Goal: Task Accomplishment & Management: Use online tool/utility

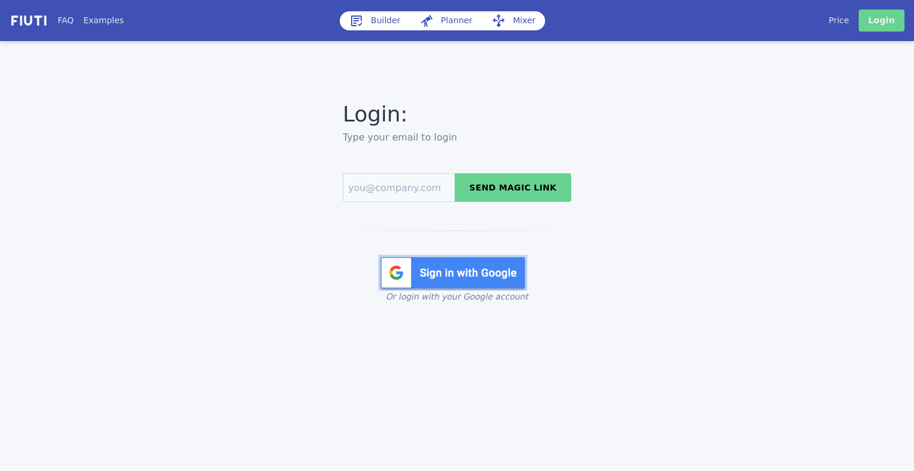
click at [880, 26] on link "Login" at bounding box center [881, 21] width 46 height 22
click at [394, 197] on input "Email" at bounding box center [399, 187] width 112 height 29
type input "chris@smartagency.direct"
click at [500, 183] on button "Send magic link" at bounding box center [512, 187] width 117 height 29
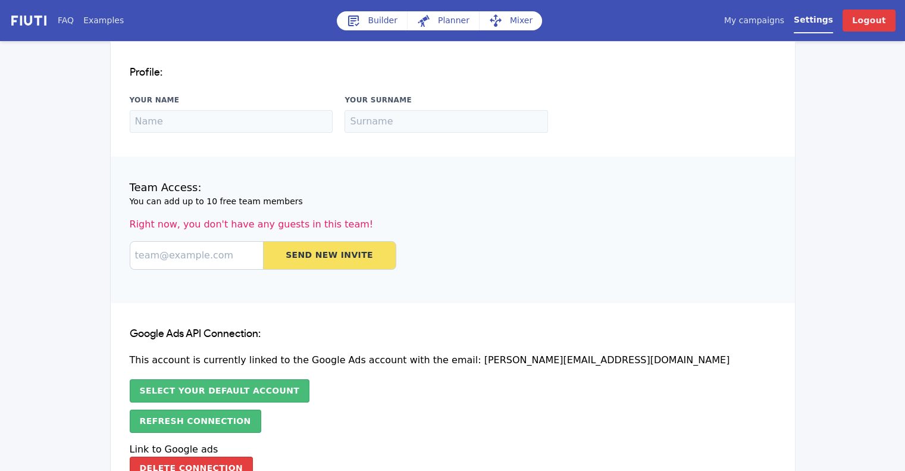
click at [766, 21] on link "My campaigns" at bounding box center [754, 20] width 60 height 12
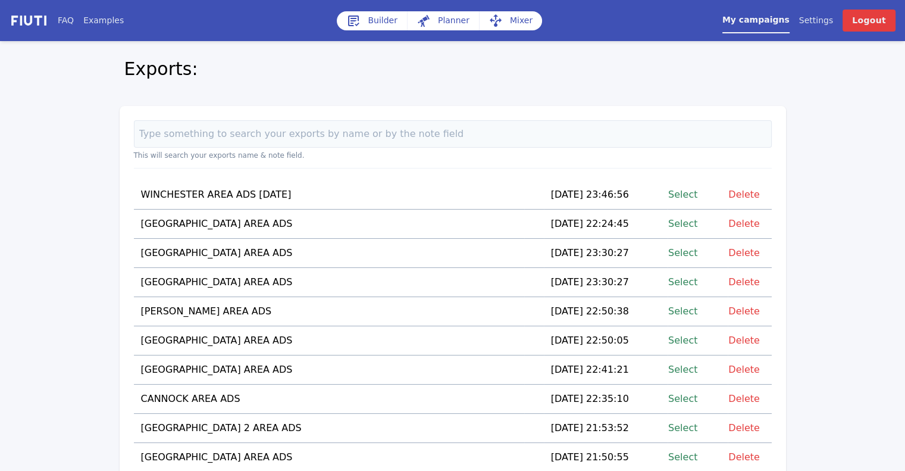
click at [375, 20] on link "Builder" at bounding box center [372, 20] width 70 height 19
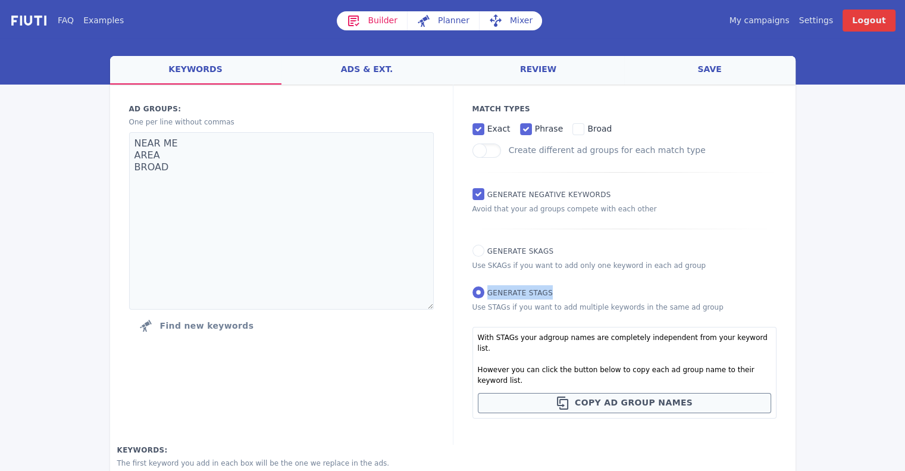
drag, startPoint x: 550, startPoint y: 297, endPoint x: 487, endPoint y: 297, distance: 63.7
click at [487, 297] on div "Match Types exact phrase broad Create different ad groups for each match type G…" at bounding box center [624, 264] width 343 height 360
copy span "Generate STAGs"
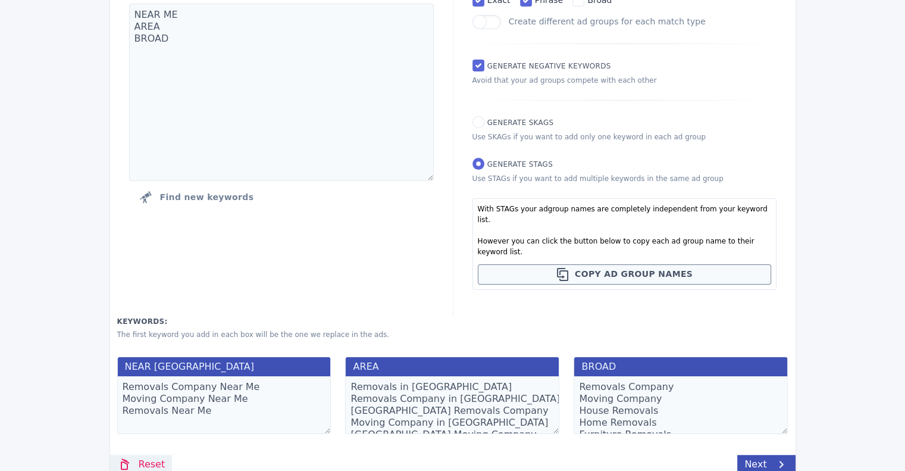
click at [153, 454] on link "Reset" at bounding box center [141, 463] width 62 height 19
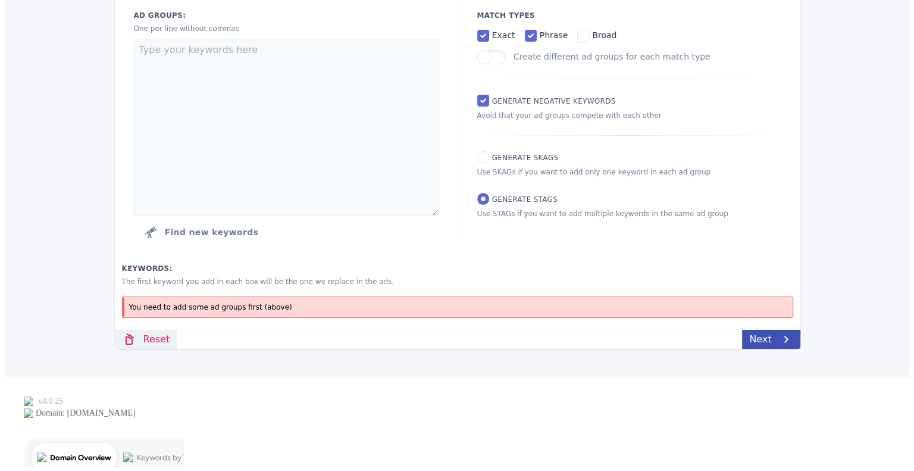
scroll to position [0, 0]
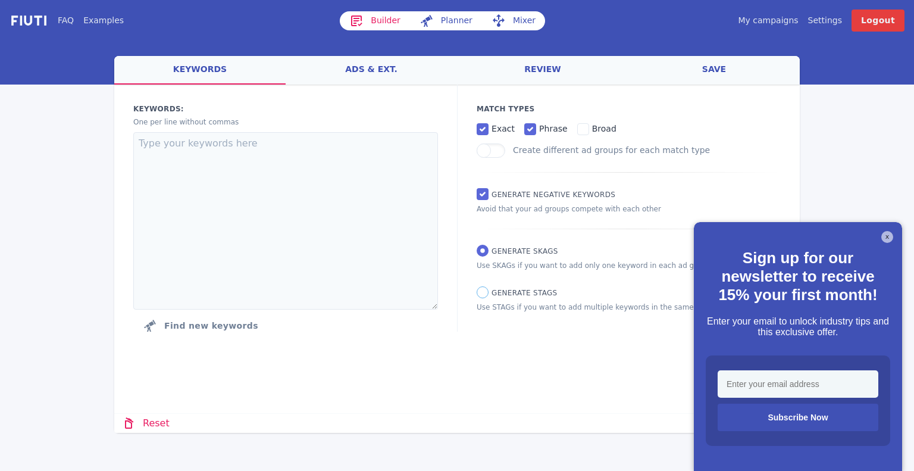
click at [483, 292] on input "Generate STAGs" at bounding box center [482, 292] width 12 height 12
radio input "true"
radio input "false"
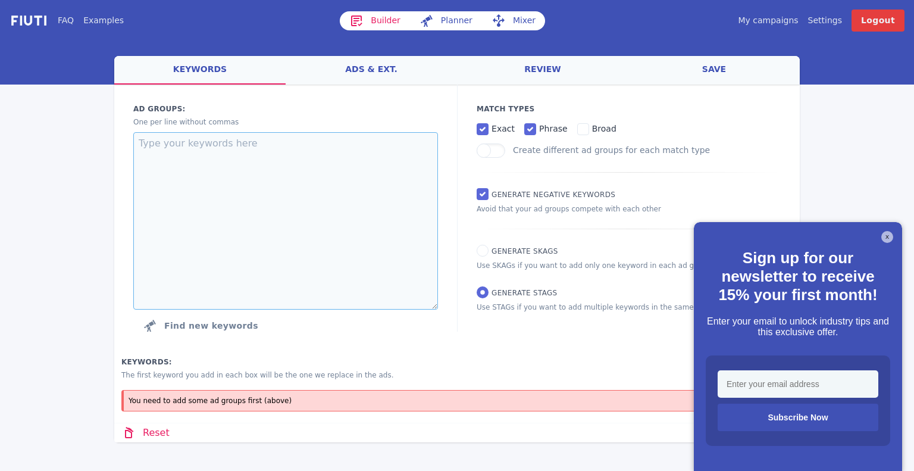
click at [287, 143] on textarea at bounding box center [285, 220] width 305 height 177
paste textarea "Small Van Hire Bristol"
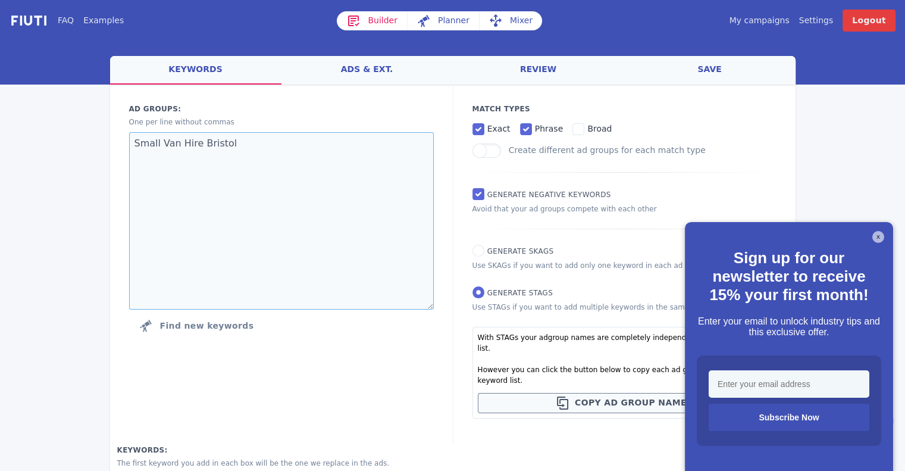
type textarea "Small Van Hire Bristol"
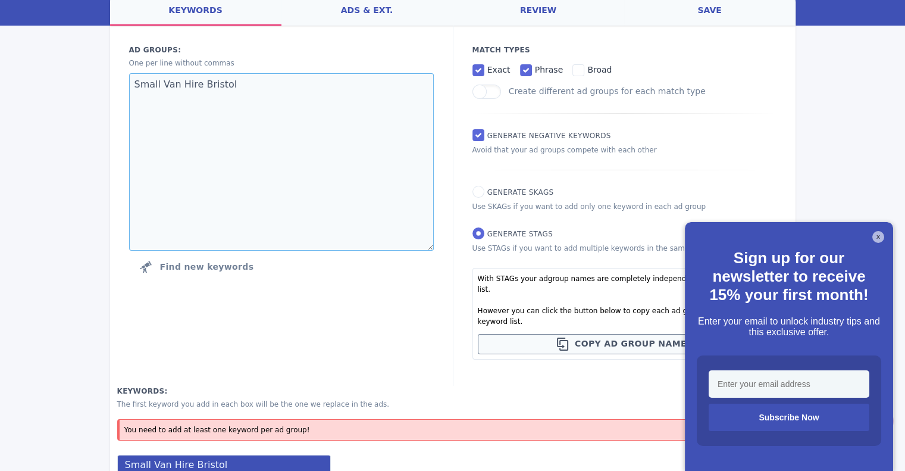
scroll to position [157, 0]
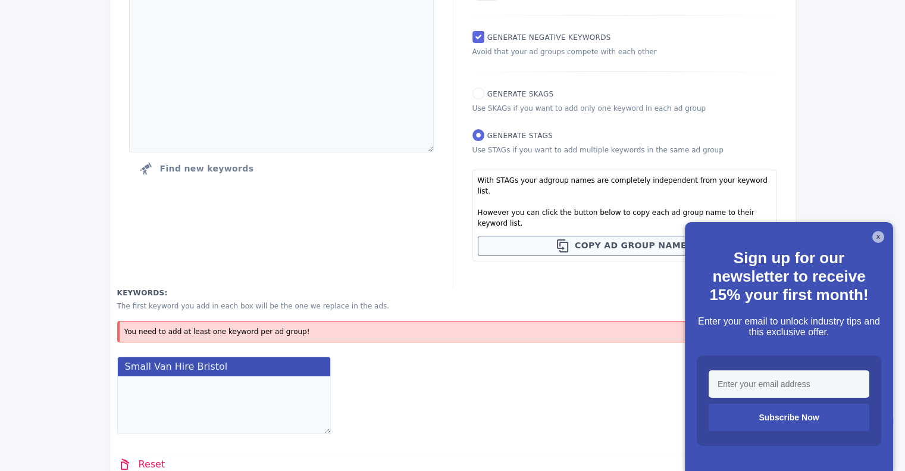
click at [220, 376] on textarea at bounding box center [224, 405] width 214 height 58
paste textarea "[small van hire [GEOGRAPHIC_DATA]]"
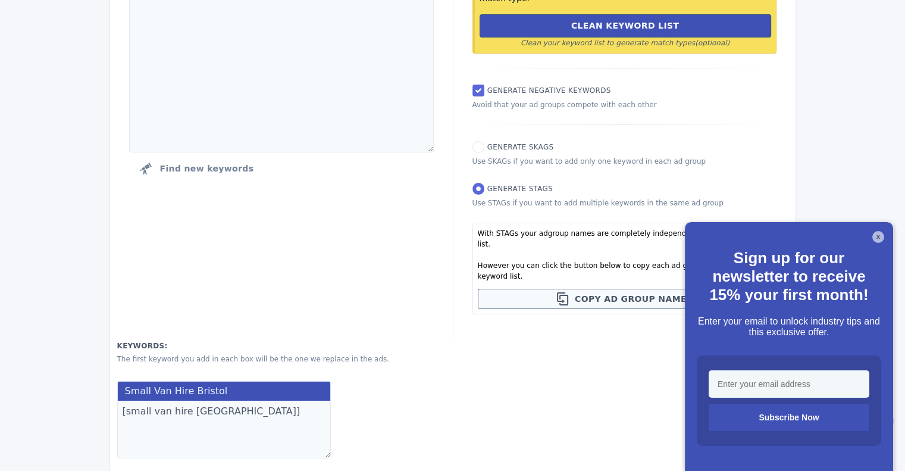
paste textarea ""rent a small van [GEOGRAPHIC_DATA]""
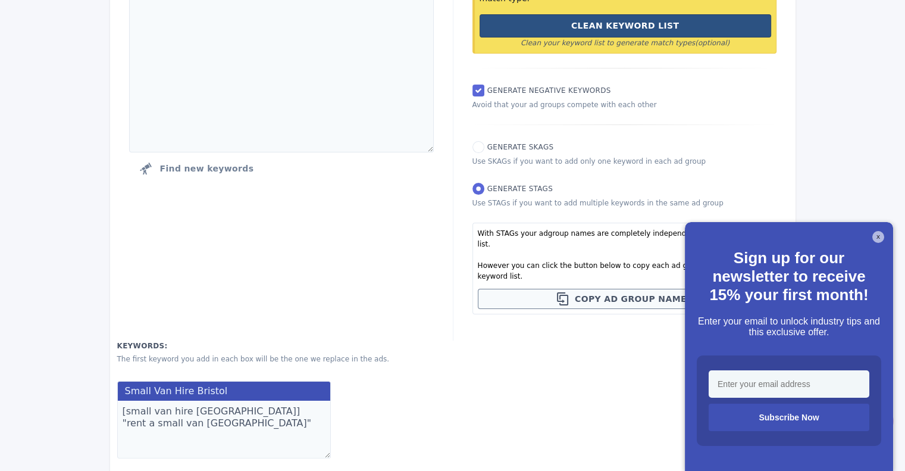
paste textarea "cheap small van hire [GEOGRAPHIC_DATA]"
paste textarea "self drive small van [GEOGRAPHIC_DATA]"
type textarea "[small van hire [GEOGRAPHIC_DATA]] "rent a small van [GEOGRAPHIC_DATA]" cheap s…"
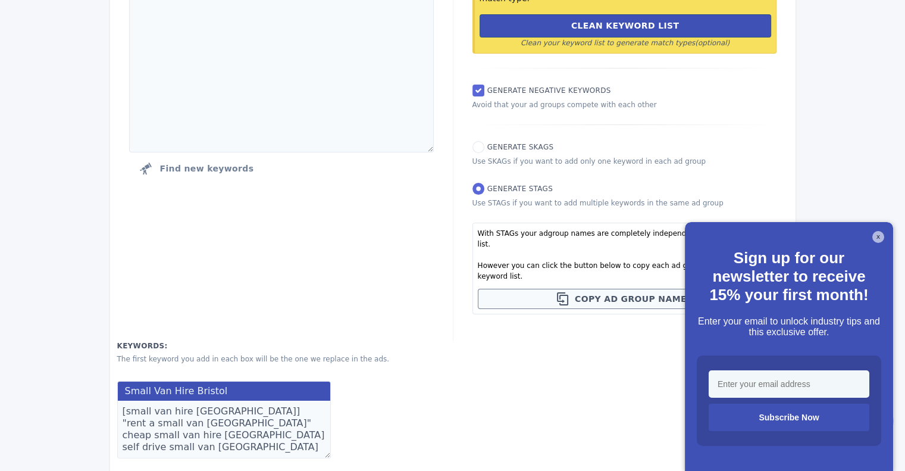
scroll to position [0, 0]
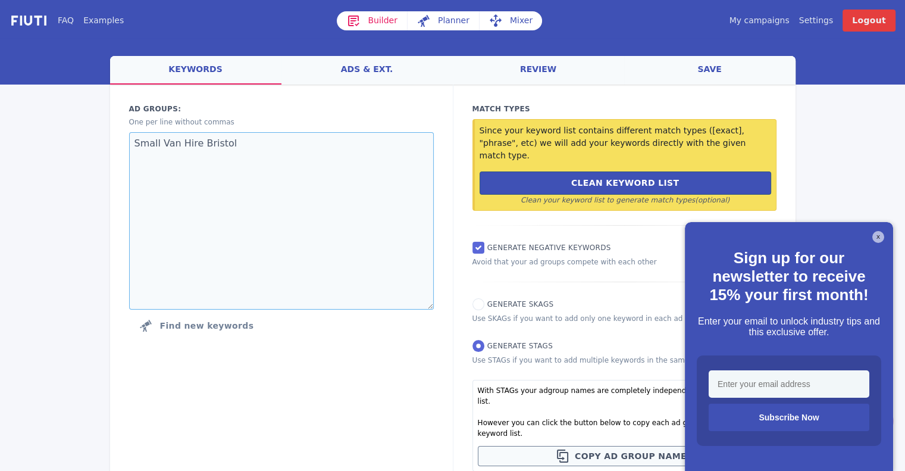
click at [258, 136] on textarea "Small Van Hire Bristol" at bounding box center [281, 220] width 305 height 177
paste textarea "Medium Van Hire Bristol"
type textarea "Small Van Hire Bristol Medium Van Hire Bristol"
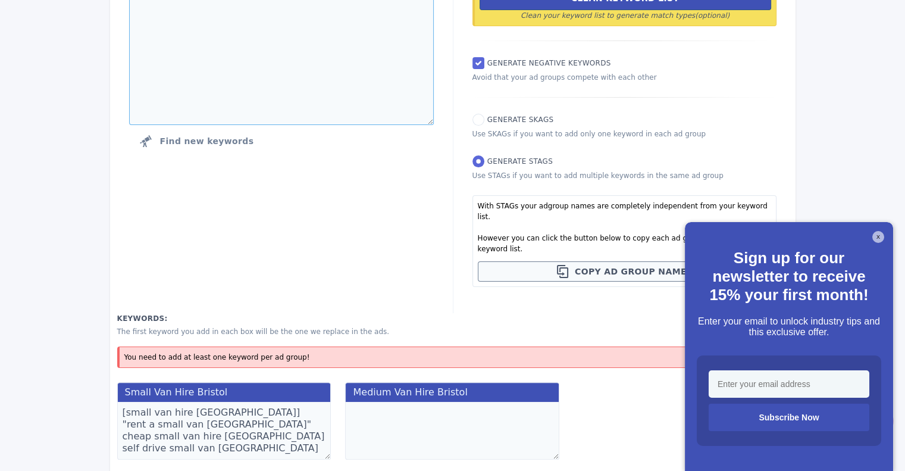
scroll to position [196, 0]
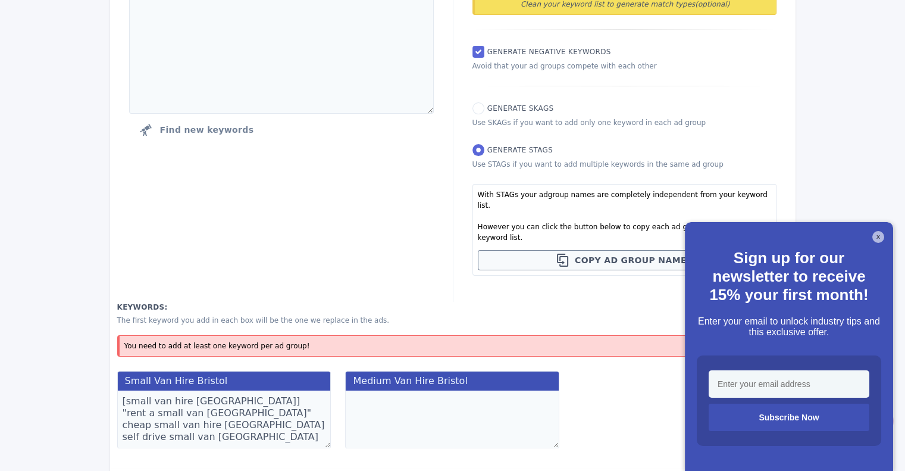
click at [374, 390] on textarea at bounding box center [452, 419] width 214 height 58
paste textarea "[medium van hire [GEOGRAPHIC_DATA]]"
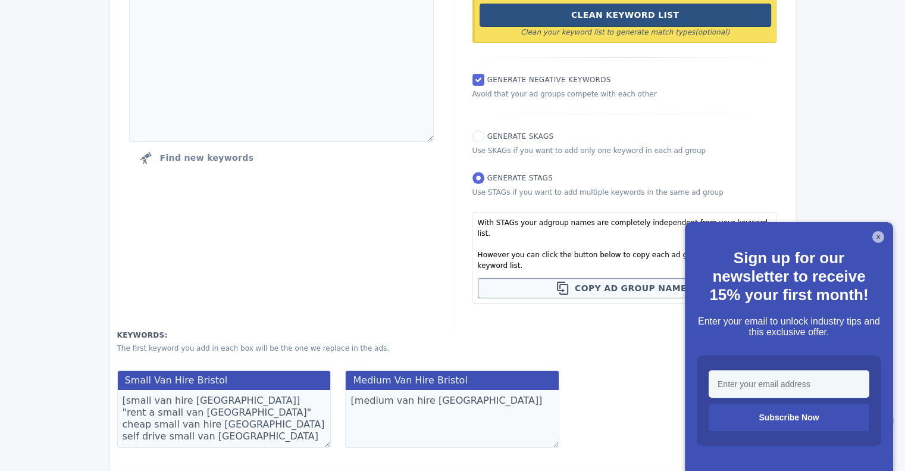
paste textarea ""rent medium van bristol""
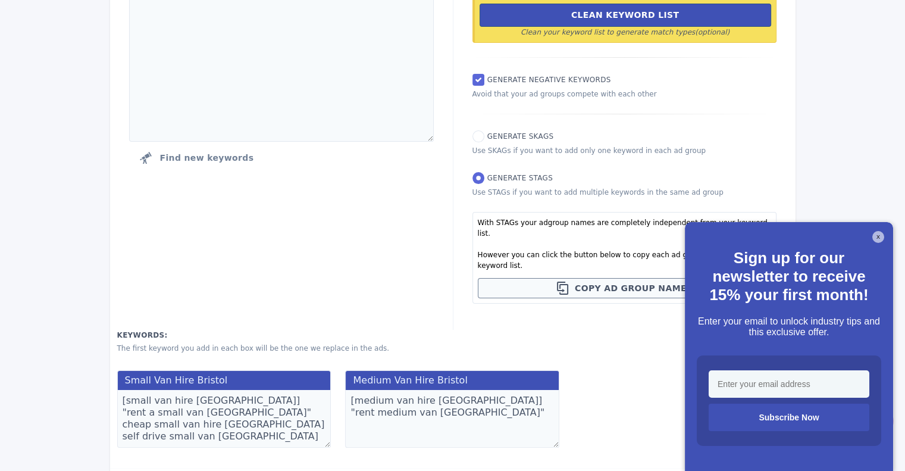
paste textarea "transit van hire [GEOGRAPHIC_DATA]"
paste textarea "medium size van hire [GEOGRAPHIC_DATA]"
type textarea "[medium van hire [GEOGRAPHIC_DATA]] "rent medium van bristol" transit van hire …"
click at [876, 242] on button "X" at bounding box center [878, 237] width 12 height 12
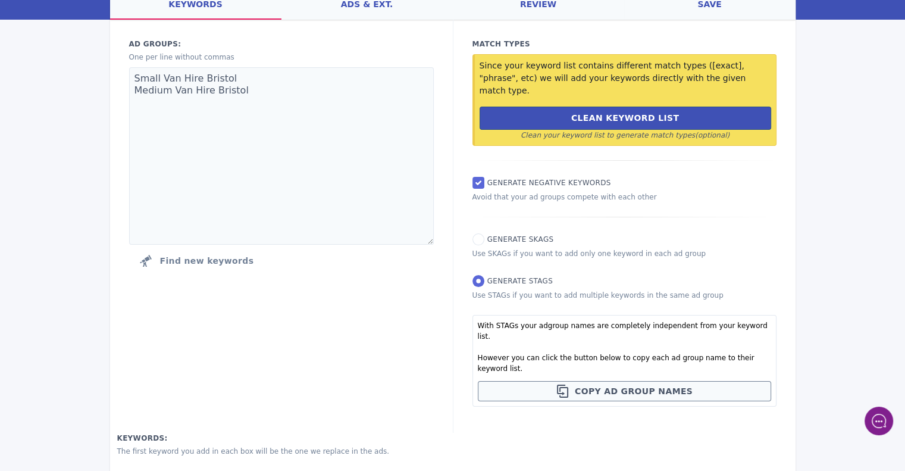
scroll to position [57, 0]
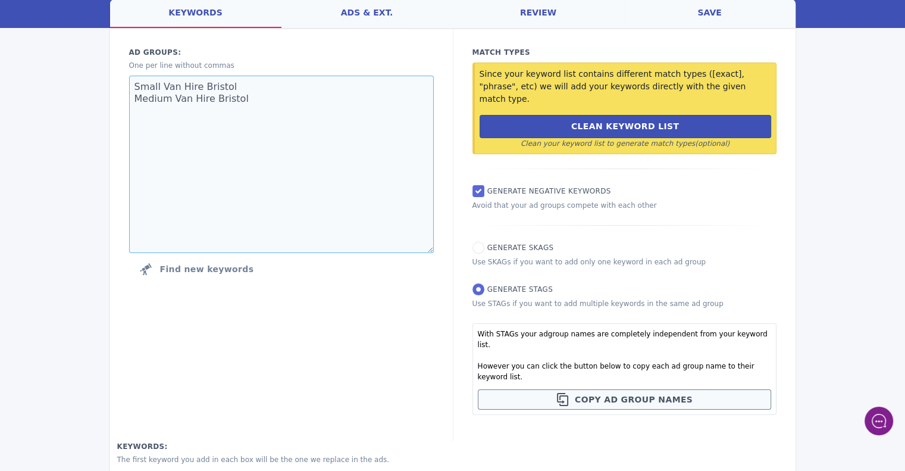
click at [248, 99] on textarea "Small Van Hire Bristol Medium Van Hire Bristol" at bounding box center [281, 164] width 305 height 177
paste textarea "Large Van Hire [GEOGRAPHIC_DATA]"
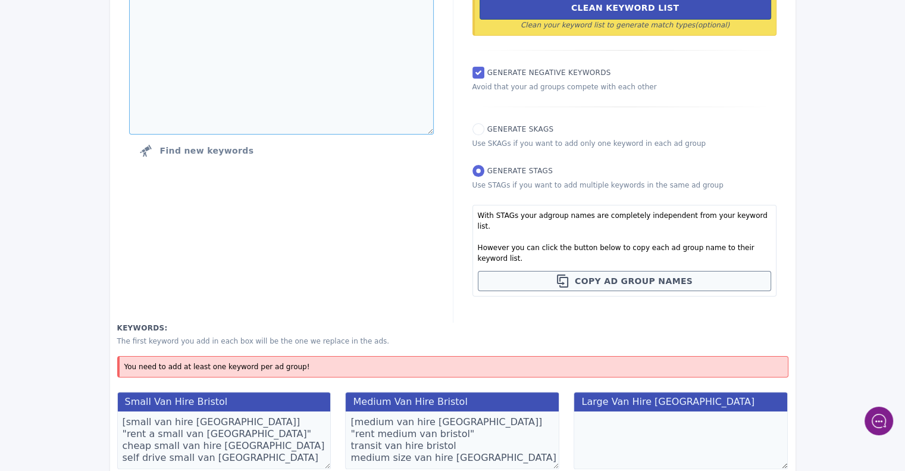
scroll to position [196, 0]
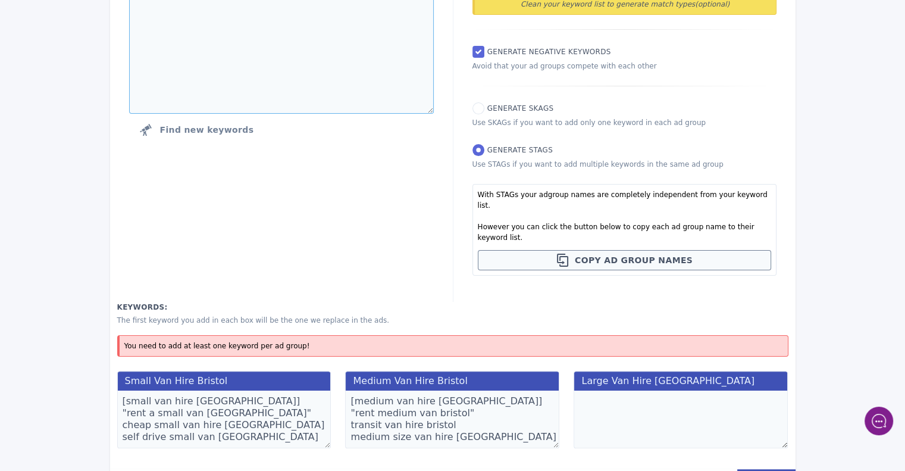
type textarea "Small Van Hire Bristol Medium Van Hire Bristol Large Van Hire [GEOGRAPHIC_DATA]"
drag, startPoint x: 600, startPoint y: 366, endPoint x: 583, endPoint y: 365, distance: 17.3
click at [583, 390] on textarea at bounding box center [680, 419] width 214 height 58
paste textarea "[large van hire [GEOGRAPHIC_DATA]]"
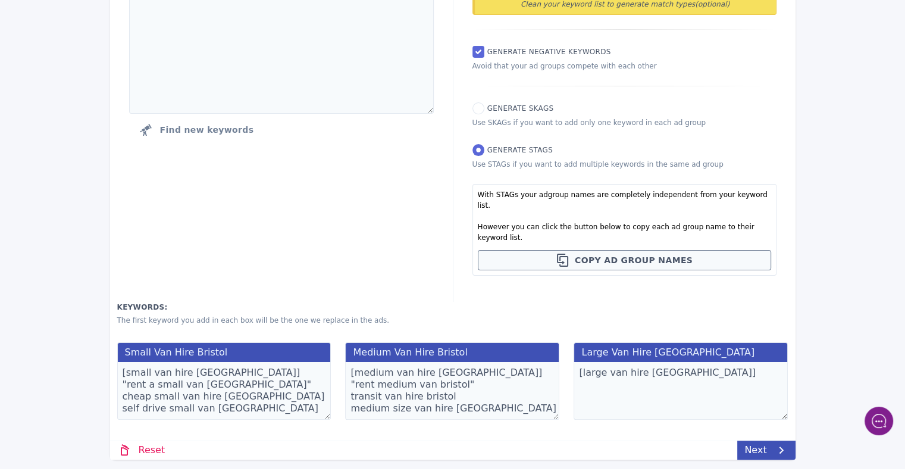
scroll to position [168, 0]
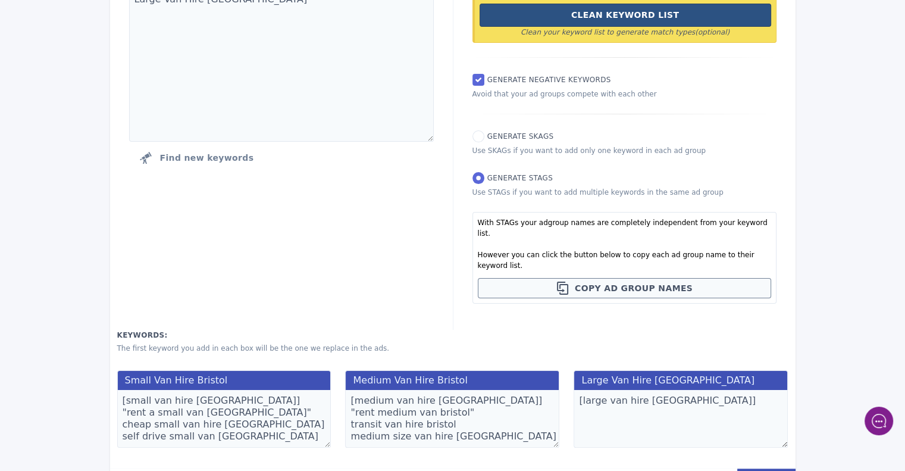
paste textarea ""rent large van [GEOGRAPHIC_DATA]""
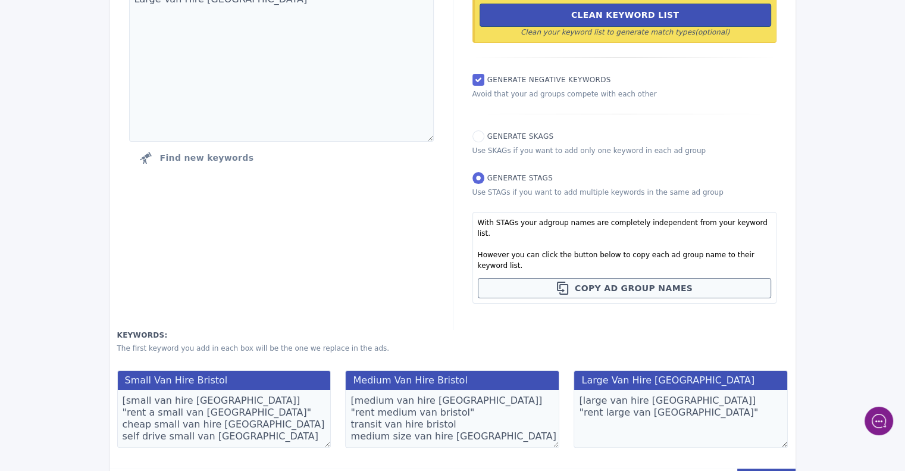
paste textarea "large moving van hire [GEOGRAPHIC_DATA]"
paste textarea "extra large van hire [GEOGRAPHIC_DATA]"
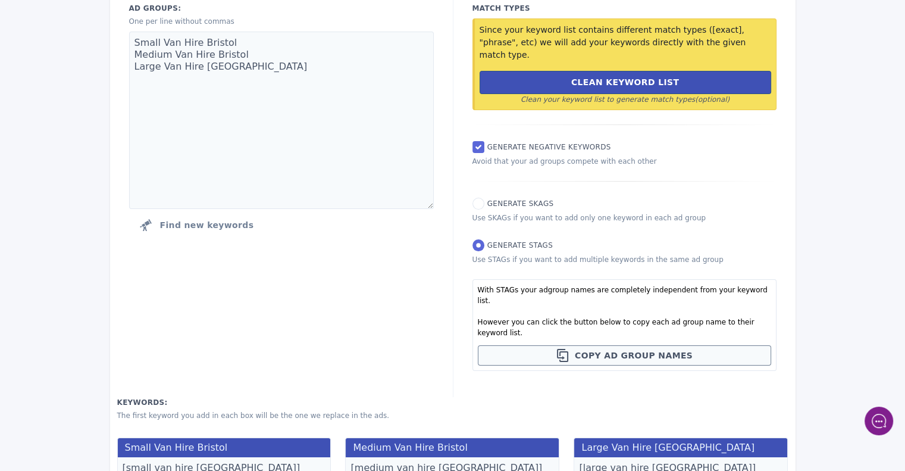
scroll to position [80, 0]
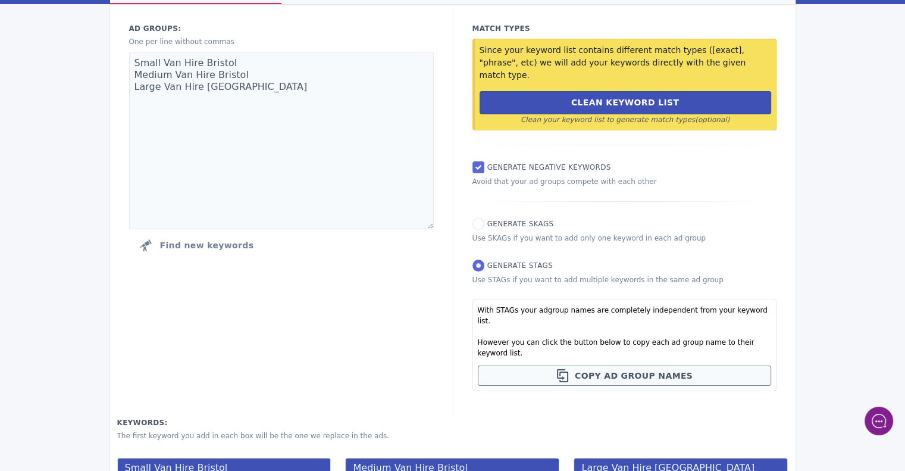
type textarea "[large van hire [GEOGRAPHIC_DATA]] "rent large van [GEOGRAPHIC_DATA]" large mov…"
click at [294, 87] on textarea "Small Van Hire Bristol Medium Van Hire Bristol Large Van Hire [GEOGRAPHIC_DATA]" at bounding box center [281, 140] width 305 height 177
paste textarea "Luton Van Hire Bristol"
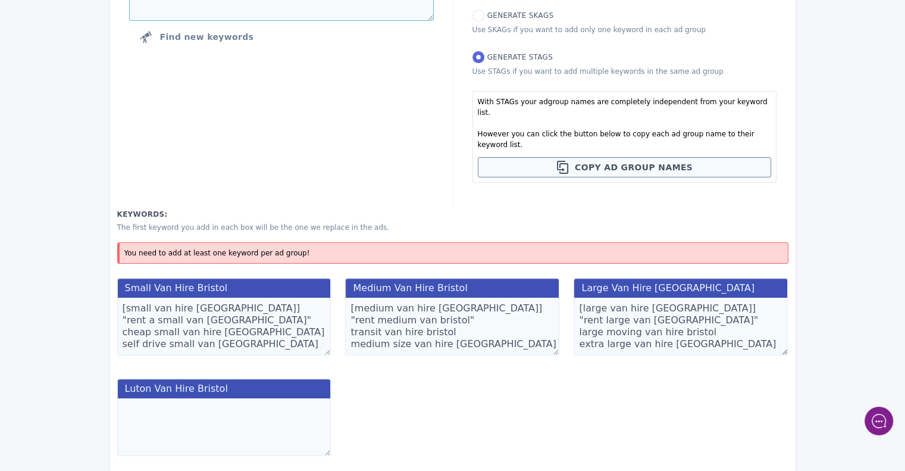
scroll to position [295, 0]
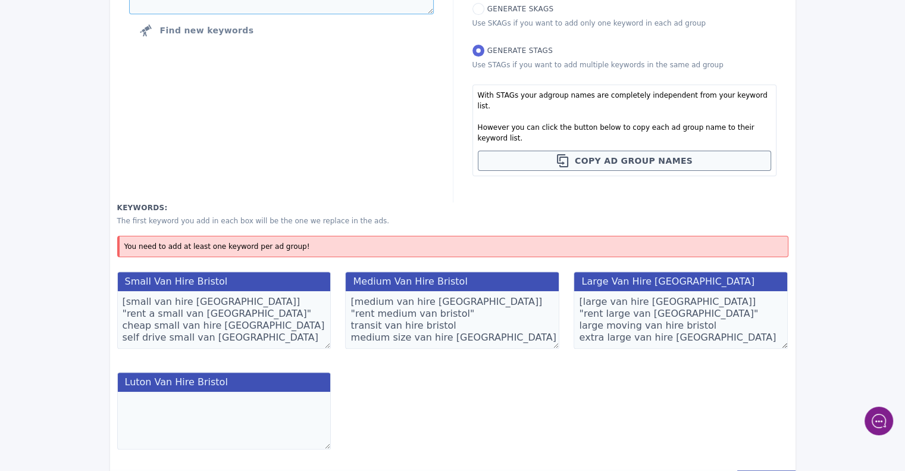
type textarea "Small Van Hire Bristol Medium Van Hire Bristol Large Van Hire [GEOGRAPHIC_DATA]…"
click at [184, 391] on textarea at bounding box center [224, 420] width 214 height 58
paste textarea "[luton van hire [GEOGRAPHIC_DATA]]"
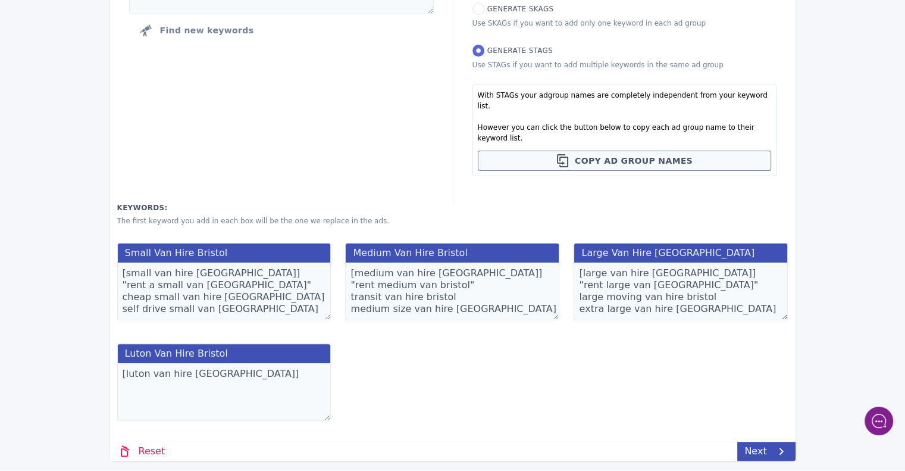
scroll to position [267, 0]
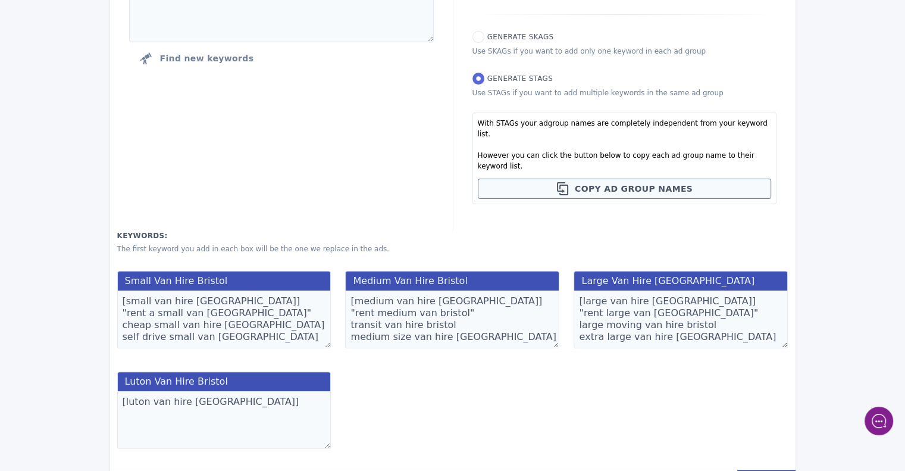
paste textarea ""hire luton van bristol""
paste textarea "luton van with tail lift bristol"
paste textarea "rent luton van bristol"
click at [187, 403] on textarea "[luton van hire [GEOGRAPHIC_DATA]] "hire luton van Bristol" luton van with tail…" at bounding box center [224, 420] width 214 height 58
type textarea "[luton van hire [GEOGRAPHIC_DATA]] "hire luton van Bristol" luton van with tail…"
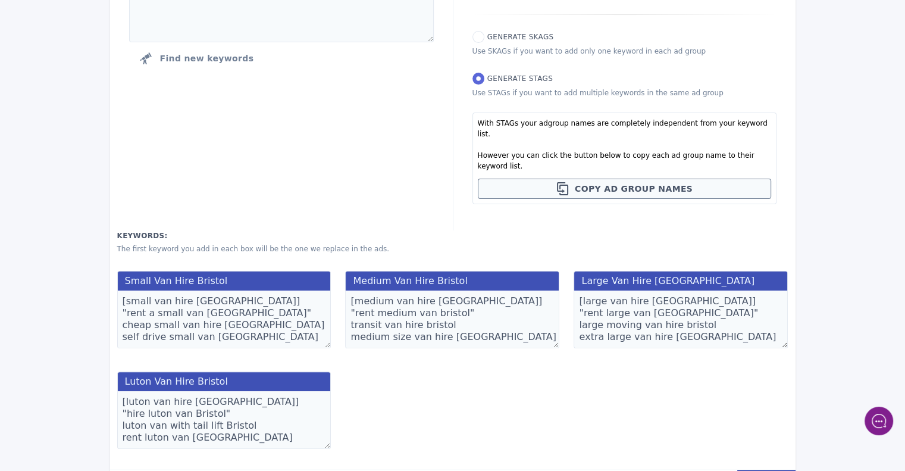
click at [427, 290] on textarea "[medium van hire [GEOGRAPHIC_DATA]] "rent medium van bristol" transit van hire …" at bounding box center [452, 319] width 214 height 58
type textarea "[medium van hire [GEOGRAPHIC_DATA]] "rent medium van [GEOGRAPHIC_DATA]" transit…"
click at [755, 469] on link "Next" at bounding box center [766, 478] width 58 height 19
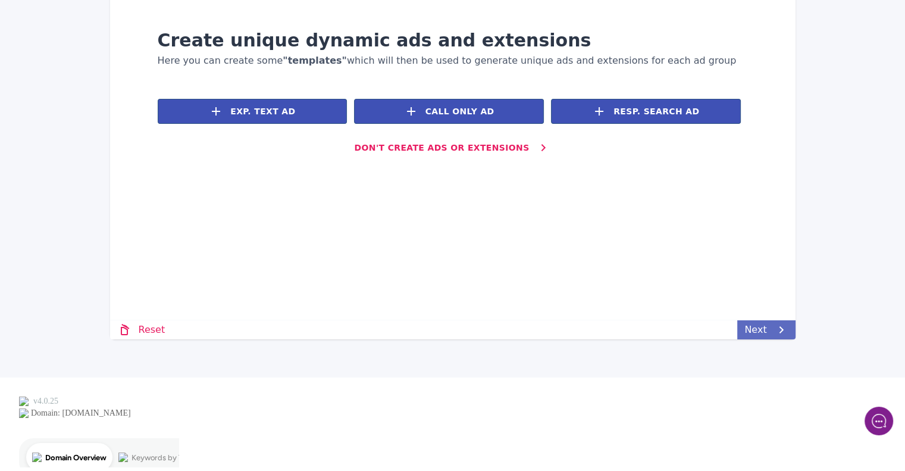
scroll to position [0, 0]
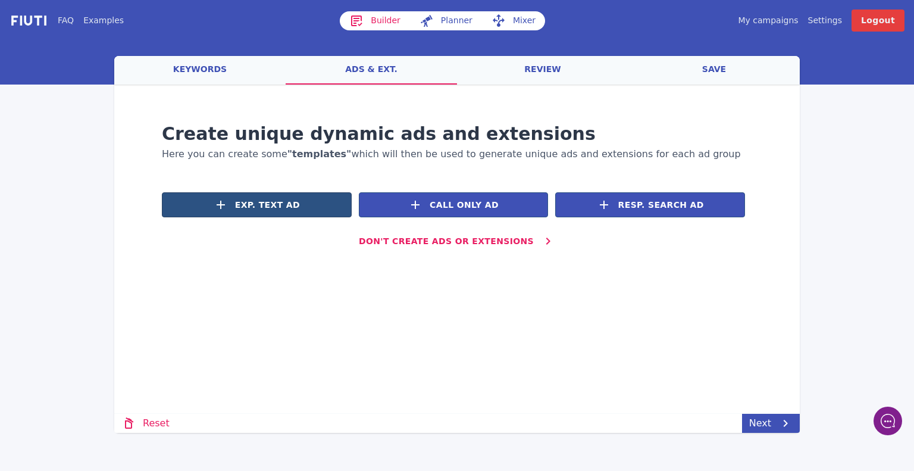
click at [303, 199] on button "Exp. Text Ad" at bounding box center [257, 204] width 190 height 25
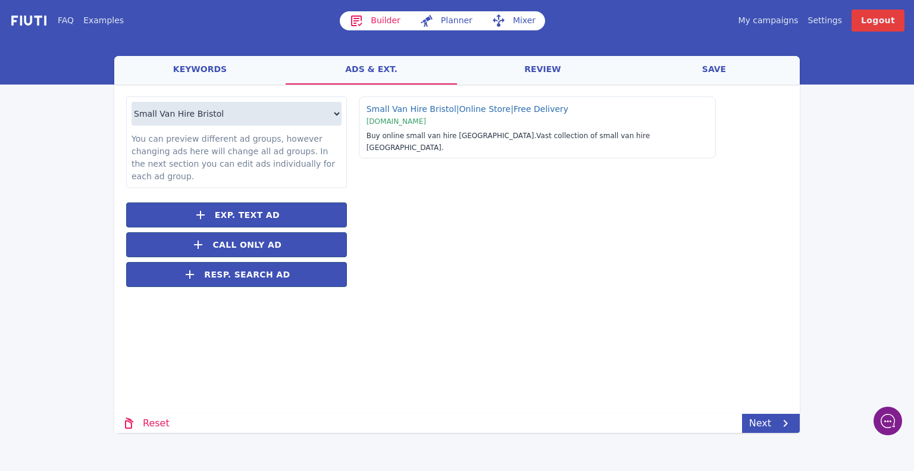
click at [184, 69] on link "keywords" at bounding box center [199, 70] width 171 height 29
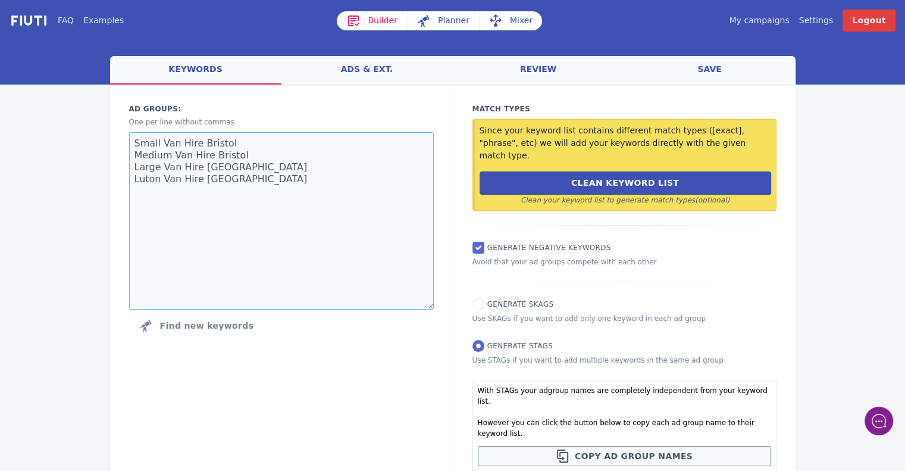
click at [234, 184] on textarea "Small Van Hire Bristol Medium Van Hire Bristol Large Van Hire [GEOGRAPHIC_DATA]…" at bounding box center [281, 220] width 305 height 177
paste textarea "General Van Hire Bristol"
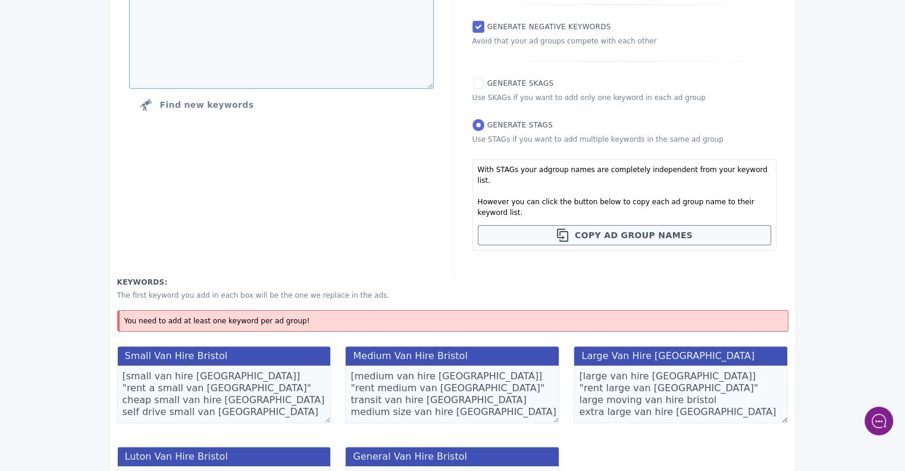
scroll to position [295, 0]
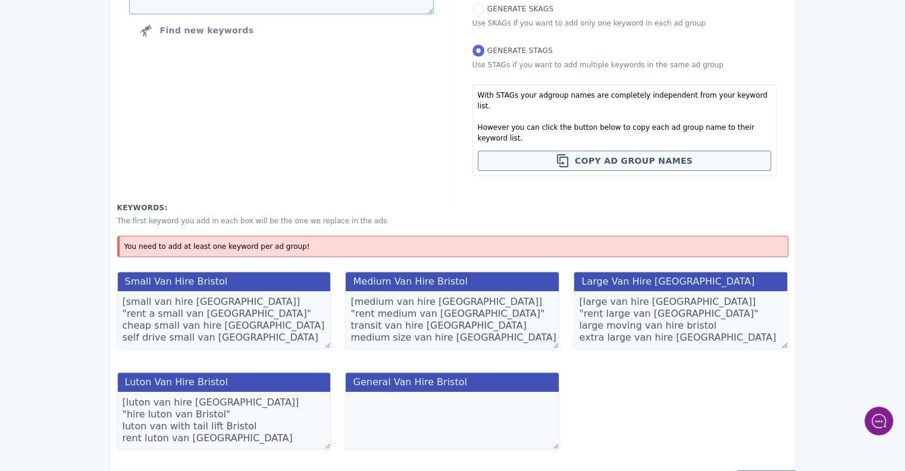
type textarea "Small Van Hire Bristol Medium Van Hire Bristol Large Van Hire [GEOGRAPHIC_DATA]…"
drag, startPoint x: 392, startPoint y: 362, endPoint x: 358, endPoint y: 371, distance: 35.2
click at [358, 391] on textarea at bounding box center [452, 420] width 214 height 58
paste textarea "[van hire [GEOGRAPHIC_DATA]]"
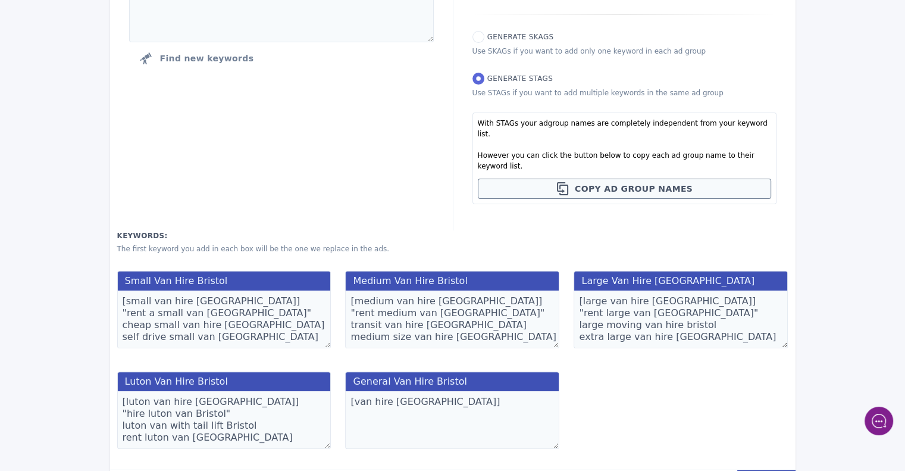
paste textarea ""self drive van hire [GEOGRAPHIC_DATA]""
paste textarea "cheap van hire [GEOGRAPHIC_DATA]"
paste textarea "bristol van rental"
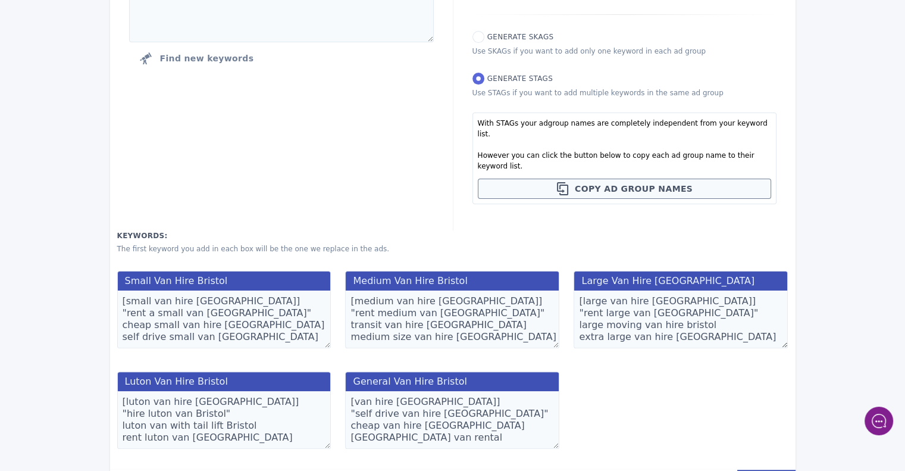
type textarea "[van hire [GEOGRAPHIC_DATA]] "self drive van hire [GEOGRAPHIC_DATA]" cheap van …"
click at [757, 469] on link "Next" at bounding box center [766, 478] width 58 height 19
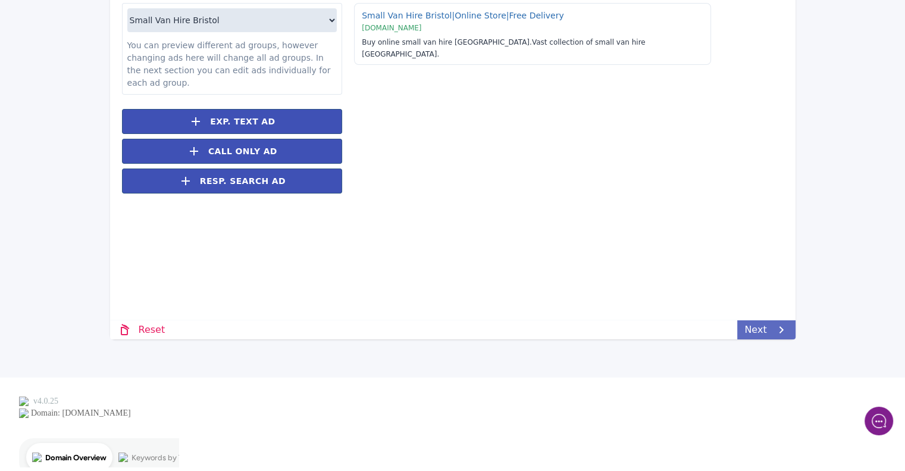
scroll to position [0, 0]
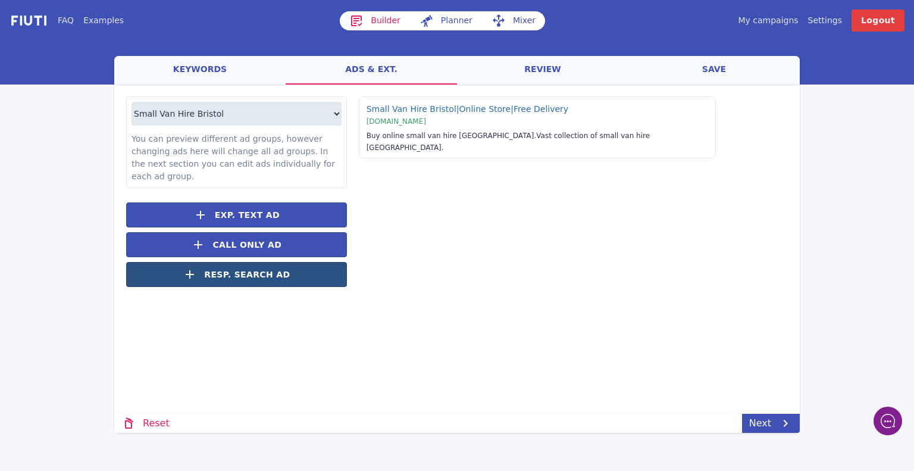
click at [245, 268] on span "Resp. Search Ad" at bounding box center [247, 274] width 86 height 12
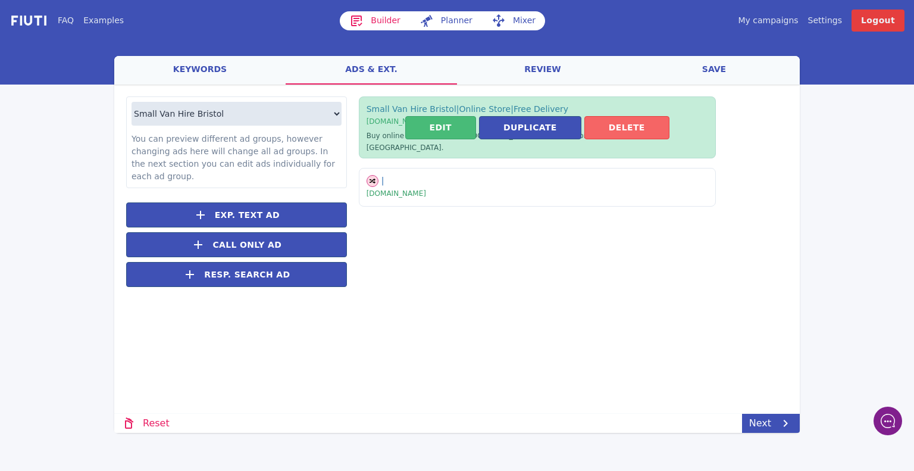
click at [632, 124] on button "Delete" at bounding box center [626, 127] width 85 height 23
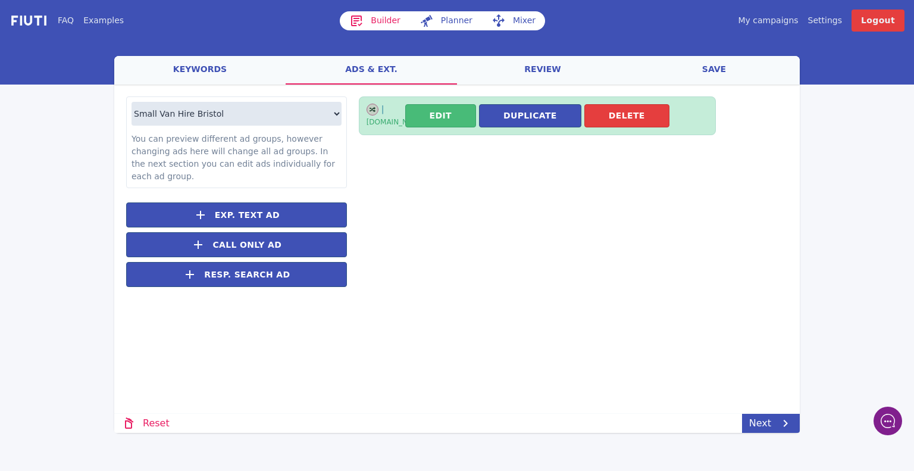
drag, startPoint x: 632, startPoint y: 124, endPoint x: 520, endPoint y: 207, distance: 139.4
click at [520, 207] on div "| | | [DOMAIN_NAME] Edit Duplicate [GEOGRAPHIC_DATA]" at bounding box center [567, 197] width 441 height 202
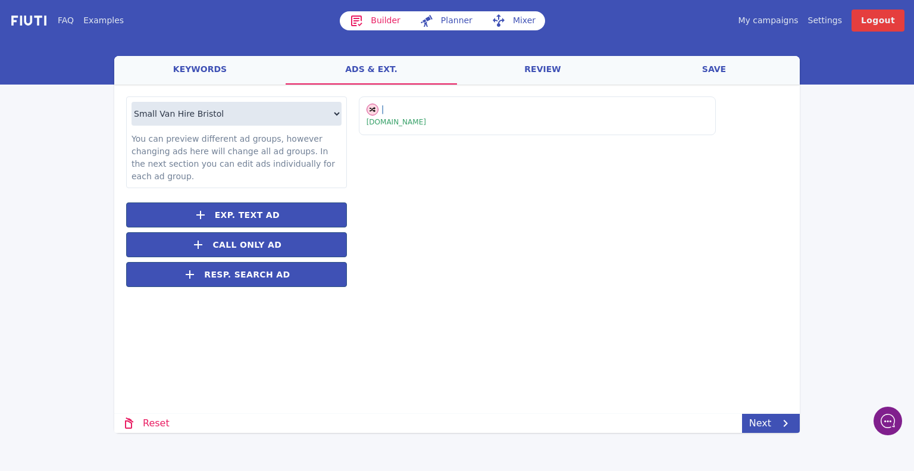
click at [189, 66] on link "keywords" at bounding box center [199, 70] width 171 height 29
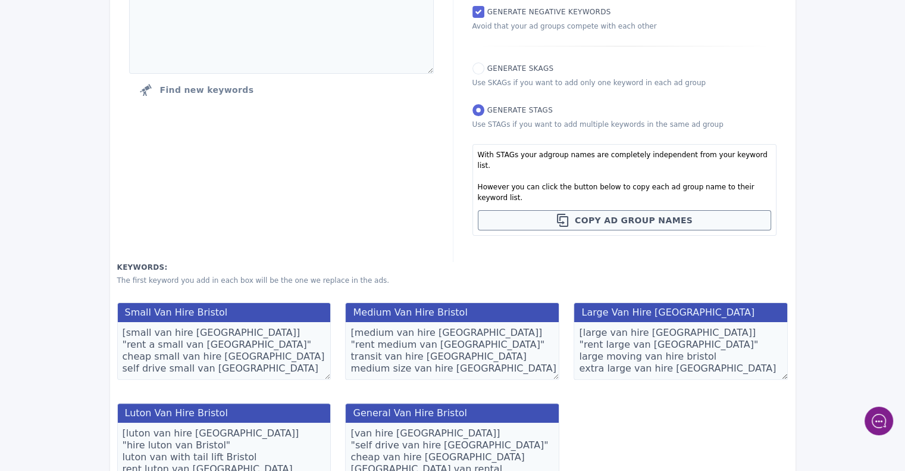
scroll to position [267, 0]
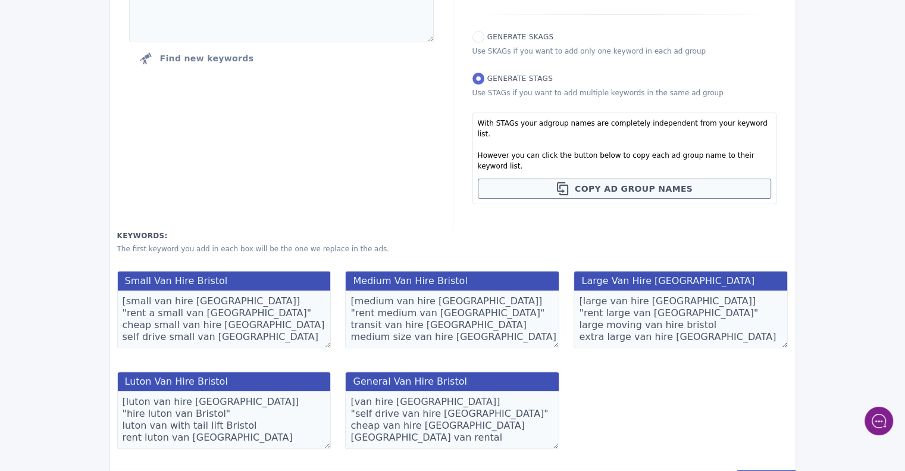
click at [762, 469] on link "Next" at bounding box center [766, 478] width 58 height 19
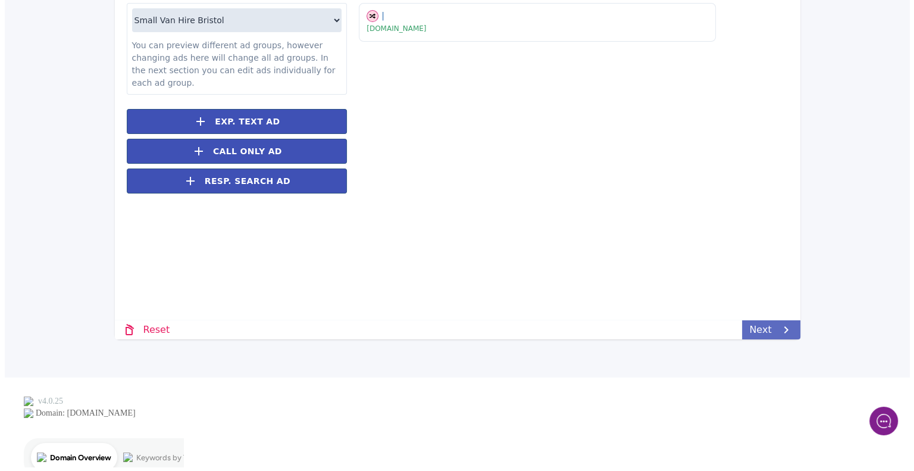
scroll to position [0, 0]
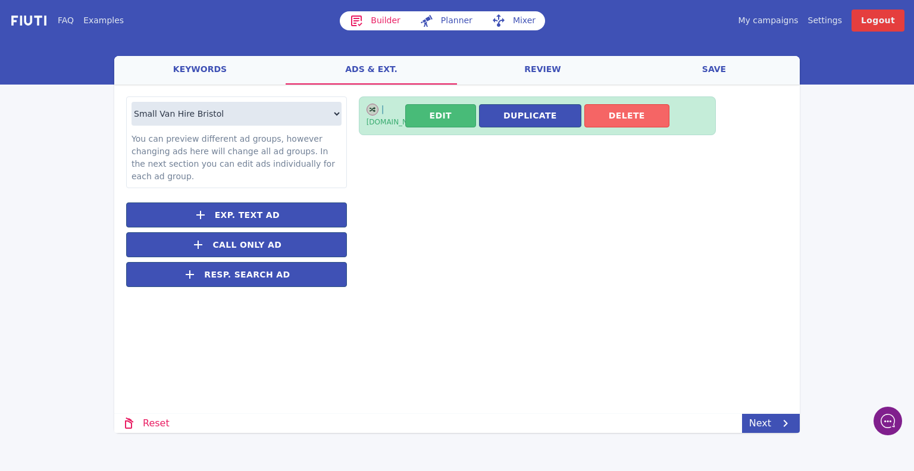
click at [609, 114] on button "Delete" at bounding box center [626, 115] width 85 height 23
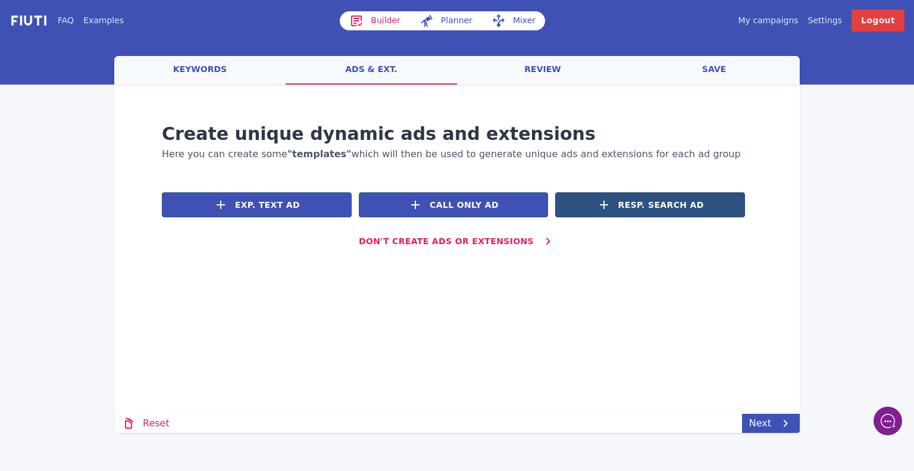
click at [626, 206] on span "Resp. Search Ad" at bounding box center [661, 205] width 86 height 12
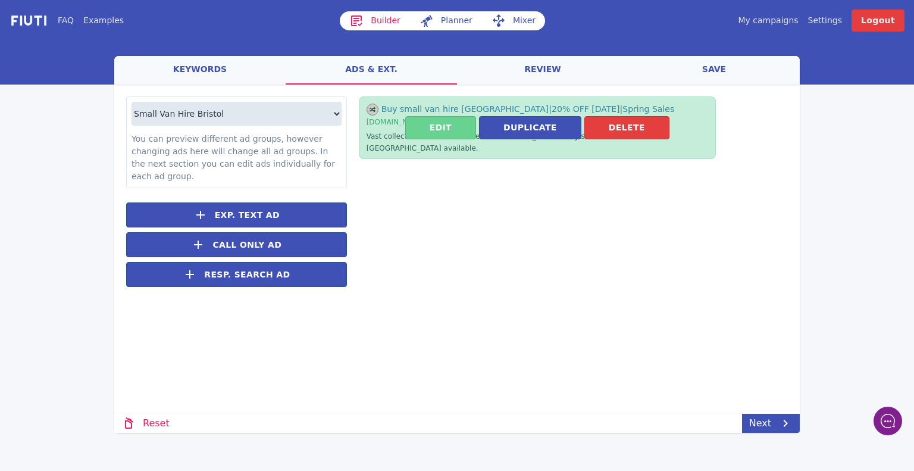
click at [438, 128] on button "Edit" at bounding box center [440, 127] width 71 height 23
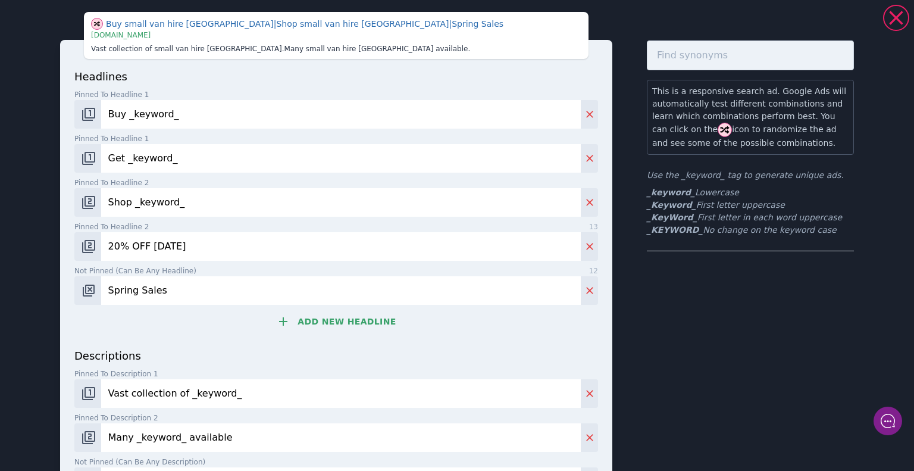
scroll to position [8, 0]
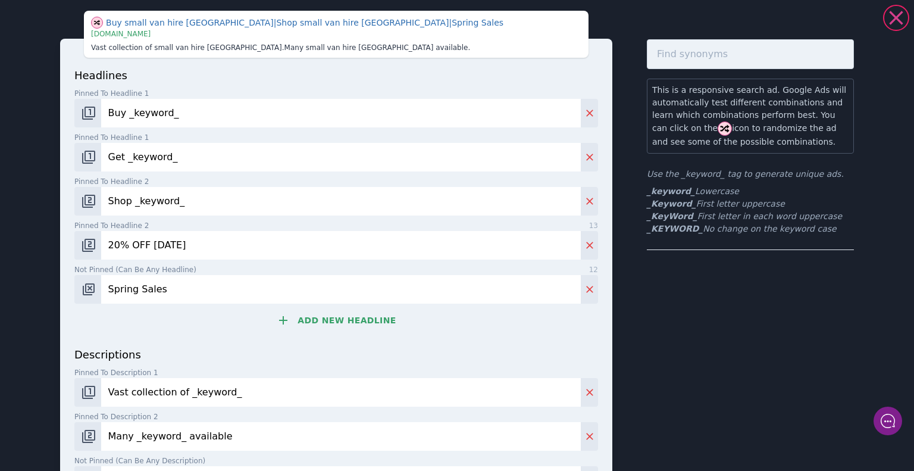
click at [894, 18] on icon at bounding box center [896, 18] width 14 height 14
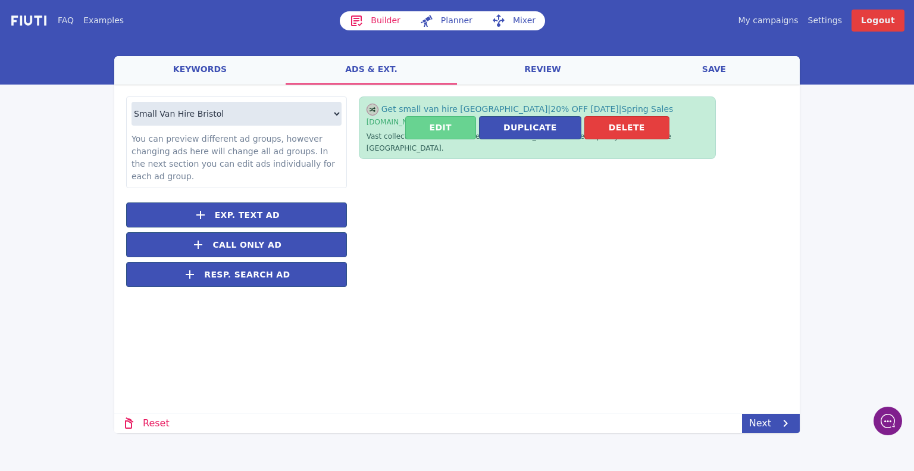
click at [450, 118] on button "Edit" at bounding box center [440, 127] width 71 height 23
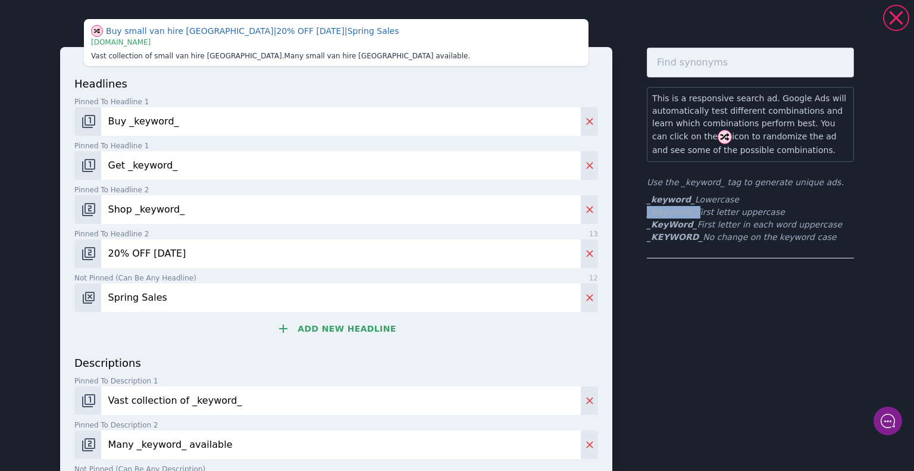
drag, startPoint x: 683, startPoint y: 212, endPoint x: 642, endPoint y: 215, distance: 41.1
click at [647, 215] on ul "_keyword_ Lowercase _Keyword_ First letter uppercase _KeyWord_ First letter in …" at bounding box center [750, 218] width 207 height 50
copy ul "_Keyword_"
click at [182, 131] on input "Buy _keyword_" at bounding box center [340, 121] width 479 height 29
type input "B"
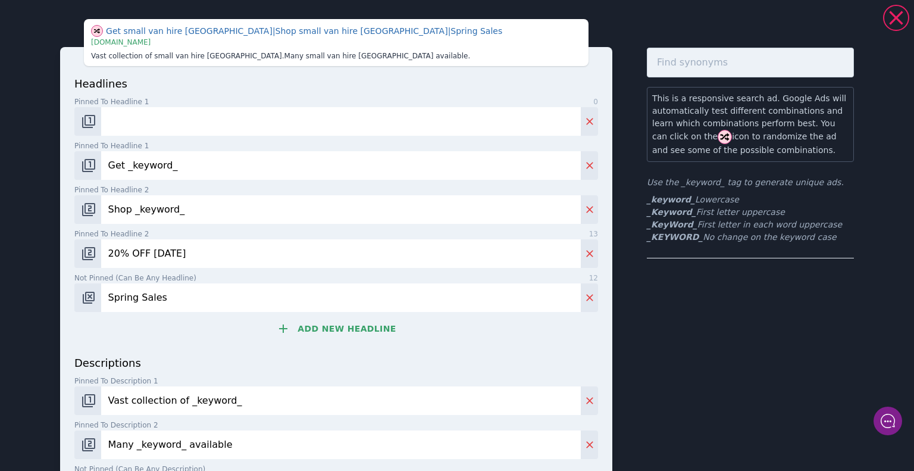
paste input "_Keyword_"
drag, startPoint x: 684, startPoint y: 224, endPoint x: 636, endPoint y: 225, distance: 47.6
click at [636, 225] on div "Small van hire [GEOGRAPHIC_DATA] | 20% OFF [DATE] | Spring Sales | [DOMAIN_NAME…" at bounding box center [457, 319] width 857 height 629
copy b "_KeyWord_"
click at [164, 126] on input "_Keyword_" at bounding box center [340, 121] width 479 height 29
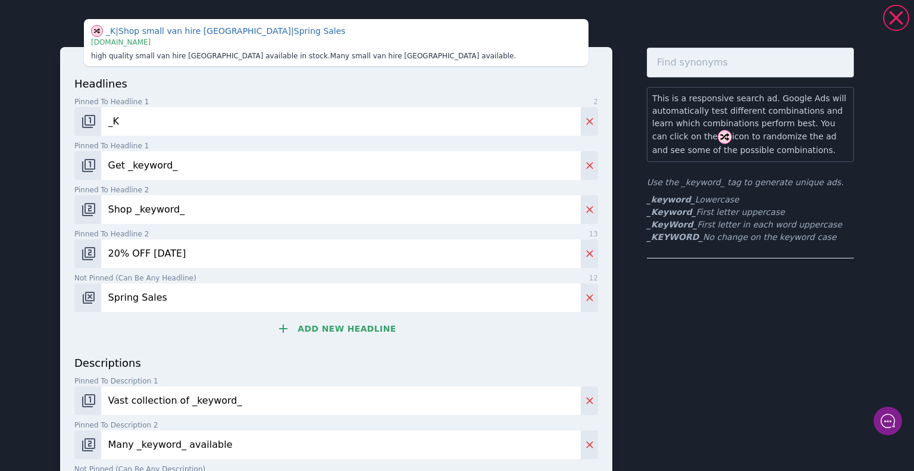
type input "_"
paste input "_KeyWord_"
type input "_KeyWord_"
click at [239, 93] on div "headlines Pinned to headline 1 9 _KeyWord_ Pinned to headline 1 13 Get _keyword…" at bounding box center [335, 215] width 523 height 279
click at [254, 167] on input "Get _keyword_" at bounding box center [340, 165] width 479 height 29
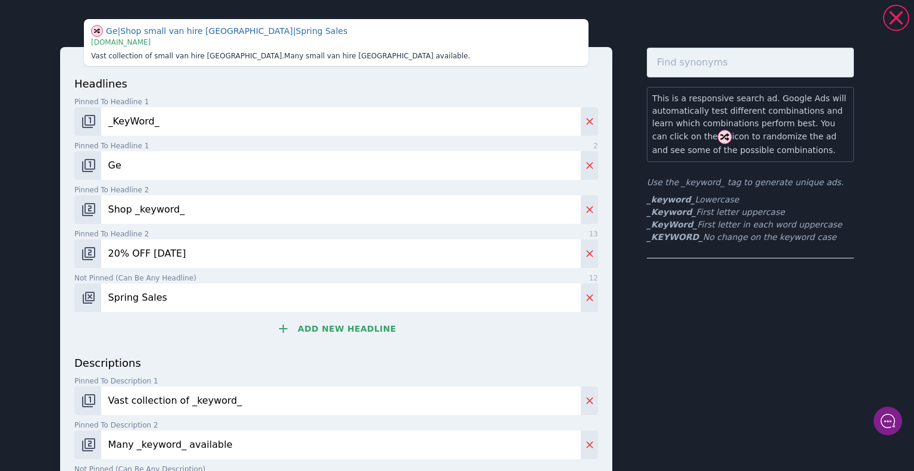
type input "G"
paste input "Small Van Hire in [GEOGRAPHIC_DATA]"
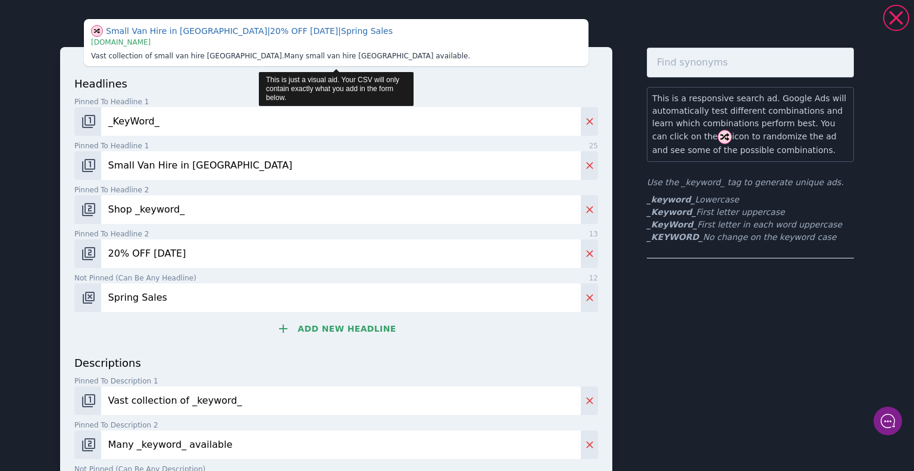
type input "Small Van Hire in [GEOGRAPHIC_DATA]"
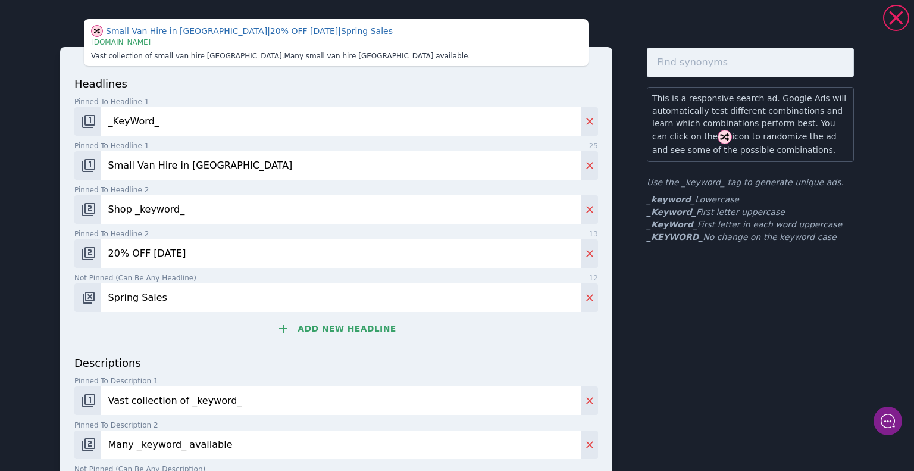
click at [264, 207] on input "Shop _keyword_" at bounding box center [340, 209] width 479 height 29
type input "S"
paste input "Affordable Self Drive Vans"
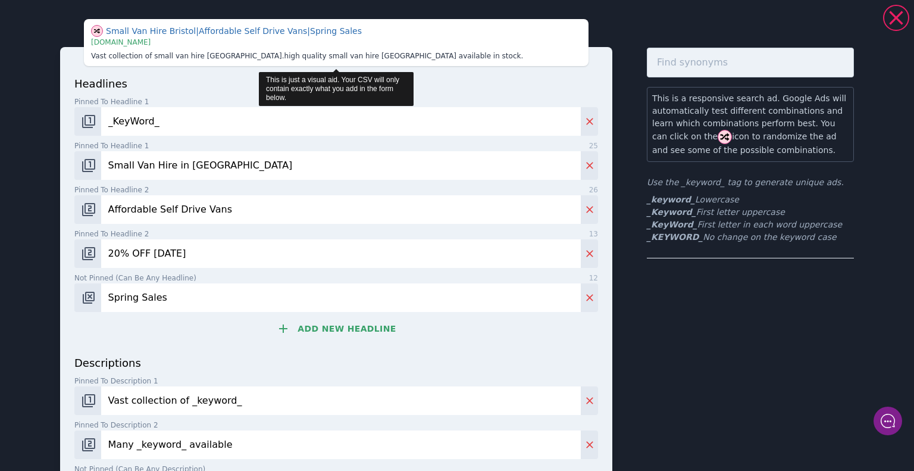
type input "Affordable Self Drive Vans"
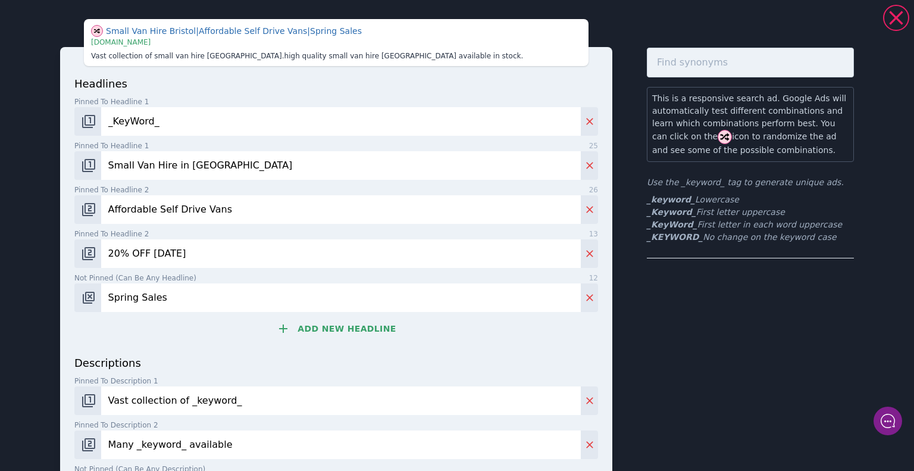
click at [222, 250] on input "20% OFF [DATE]" at bounding box center [340, 253] width 479 height 29
type input "2"
paste input "Book Small Van from £XX/Day"
type input "Book Small Van from £90 Day"
click at [206, 294] on input "Spring Sales" at bounding box center [340, 297] width 479 height 29
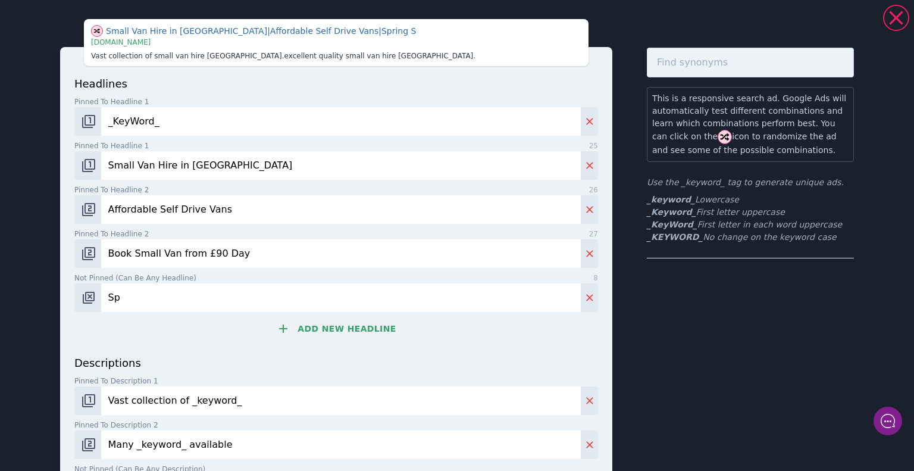
type input "S"
paste input "Bristol Van Hire – Easy Online"
type input "Bristol Van Hire – Easy Online"
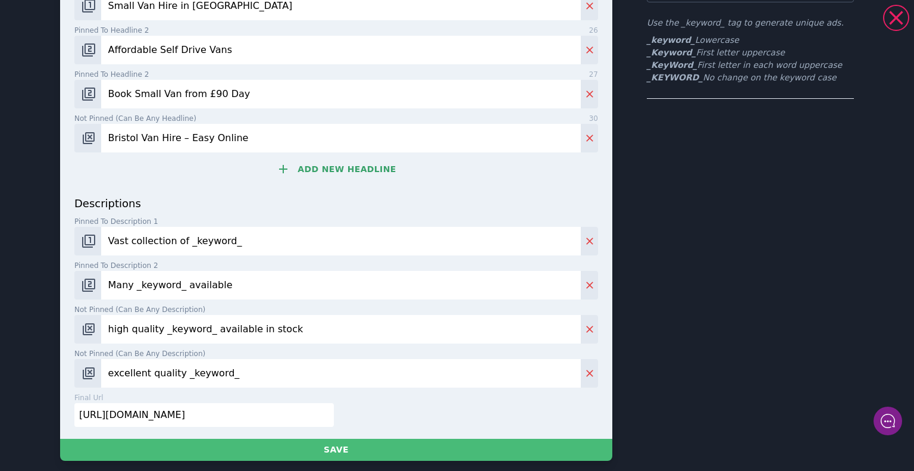
scroll to position [159, 0]
drag, startPoint x: 244, startPoint y: 235, endPoint x: 60, endPoint y: 253, distance: 185.3
click at [60, 253] on div "headlines Pinned to headline 1 9 _KeyWord_ Pinned to headline 1 25 Small Van Hi…" at bounding box center [336, 163] width 552 height 551
paste input "Hire a small van in [GEOGRAPHIC_DATA] [DATE]. Flexible daily and weekly rentals…"
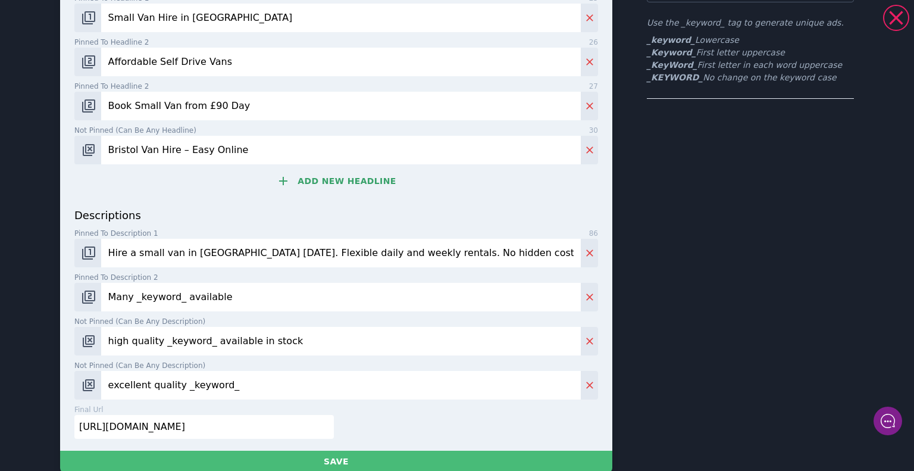
type input "Hire a small van in [GEOGRAPHIC_DATA] [DATE]. Flexible daily and weekly rentals…"
drag, startPoint x: 234, startPoint y: 288, endPoint x: 32, endPoint y: 293, distance: 202.3
click at [32, 293] on div "Small Van Hire Bristol | Book Small Van from £90 Day | Bristol Van Hire – Easy …" at bounding box center [457, 165] width 857 height 641
paste input "Ideal for local moves and deliveries. Book online in minutes."
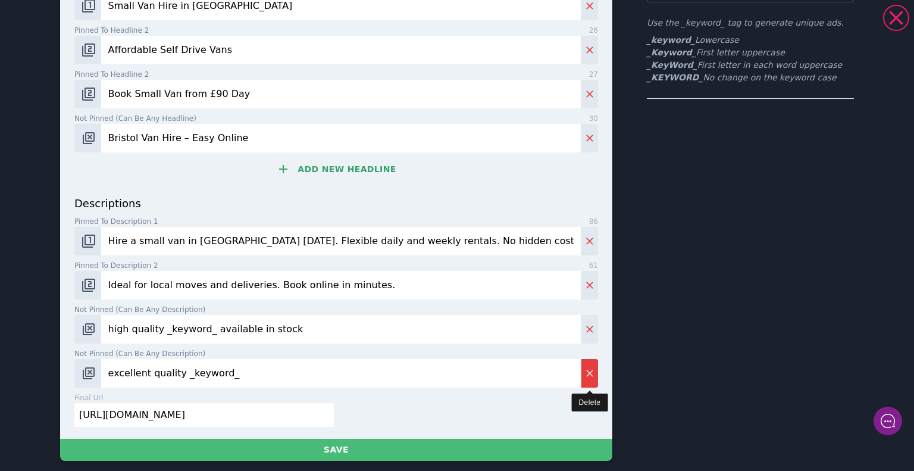
type input "Ideal for local moves and deliveries. Book online in minutes."
click at [584, 368] on icon "Delete" at bounding box center [590, 373] width 12 height 12
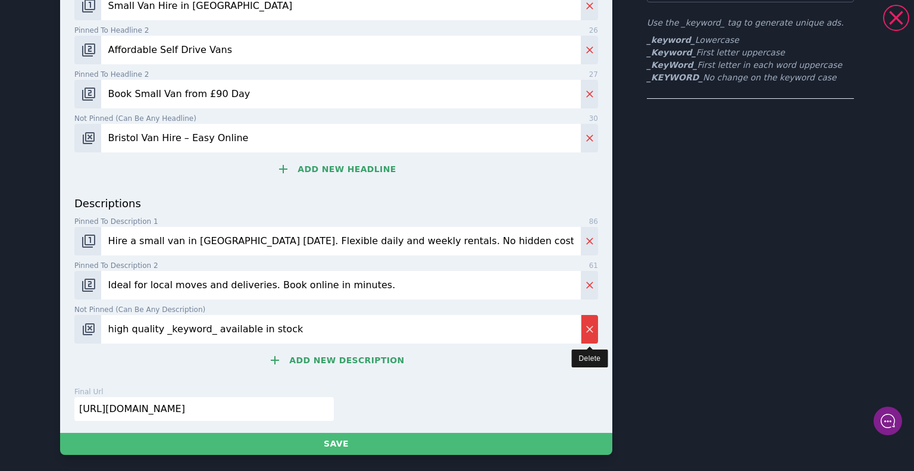
click at [587, 325] on icon "Delete" at bounding box center [590, 329] width 12 height 12
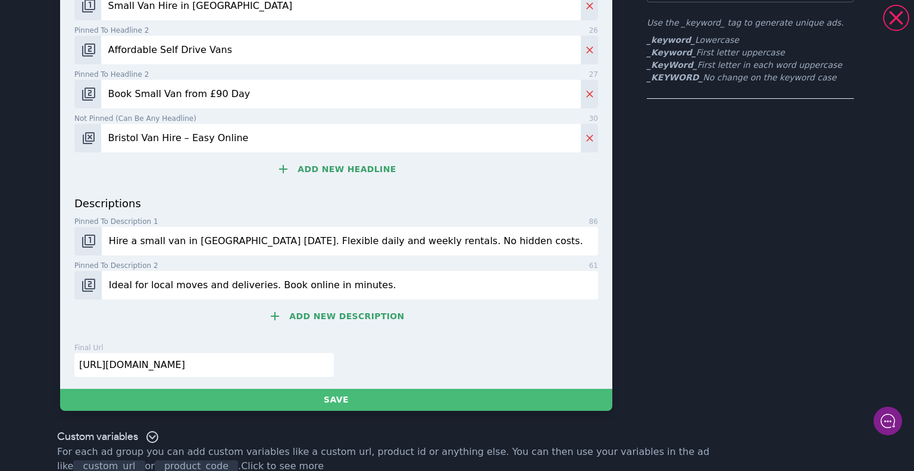
drag, startPoint x: 233, startPoint y: 363, endPoint x: 5, endPoint y: 383, distance: 229.3
click at [5, 383] on div "Small Van Hire in [GEOGRAPHIC_DATA] | Book Small Van from £90 Day | Bristol Van…" at bounding box center [457, 235] width 914 height 471
paste input "[URL][DOMAIN_NAME]"
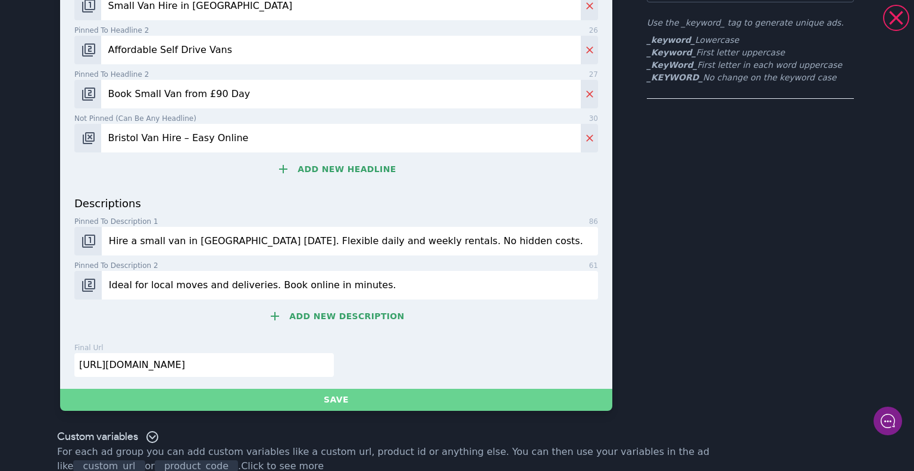
type input "[URL][DOMAIN_NAME]"
click at [236, 397] on button "Save" at bounding box center [336, 399] width 552 height 22
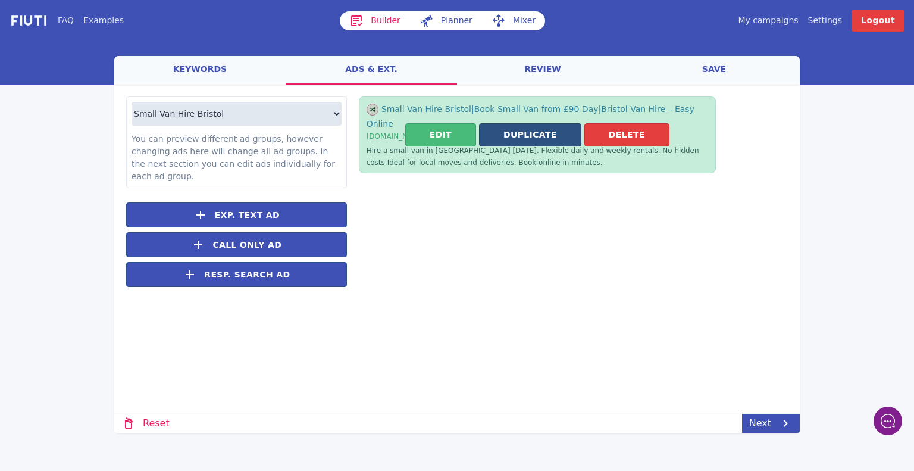
click at [525, 130] on button "Duplicate" at bounding box center [530, 134] width 102 height 23
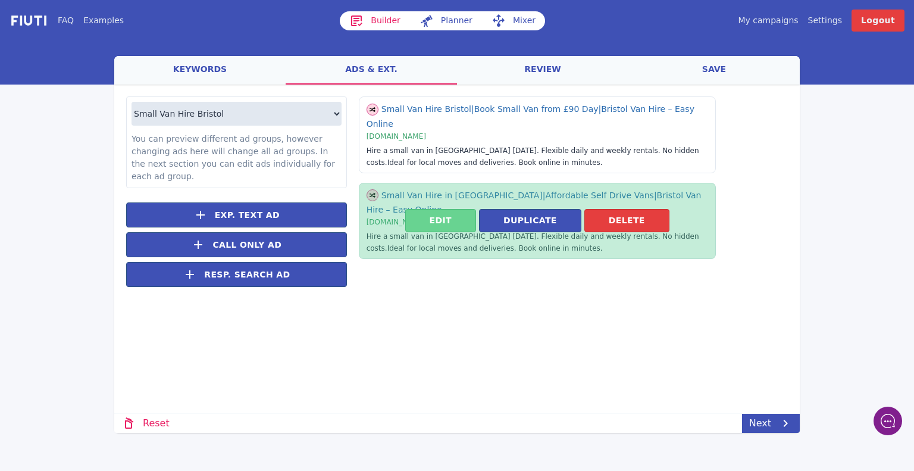
click at [464, 209] on button "Edit" at bounding box center [440, 220] width 71 height 23
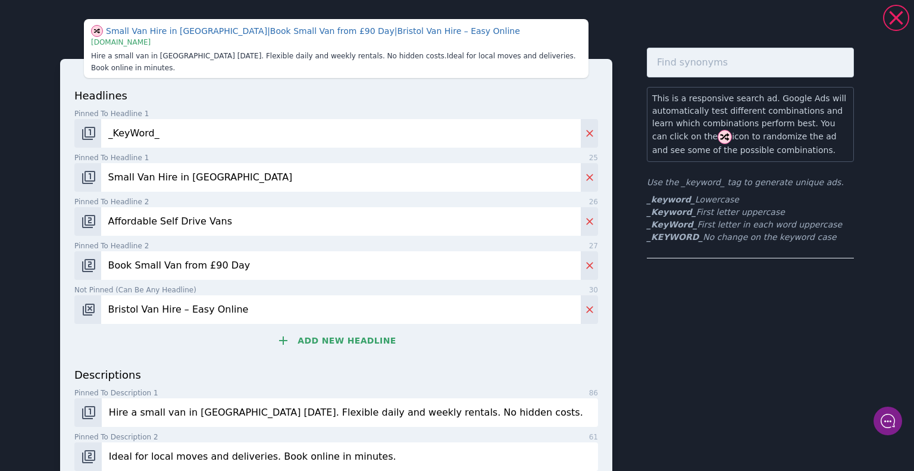
drag, startPoint x: 265, startPoint y: 169, endPoint x: 32, endPoint y: 193, distance: 233.9
click at [32, 193] on div "Small Van Hire in [GEOGRAPHIC_DATA] | Book Small Van from £90 Day | Bristol Van…" at bounding box center [457, 300] width 857 height 591
paste input "Medium Van Hire in [GEOGRAPHIC_DATA]"
type input "Medium Van Hire in [GEOGRAPHIC_DATA]"
drag, startPoint x: 225, startPoint y: 208, endPoint x: 61, endPoint y: 222, distance: 164.9
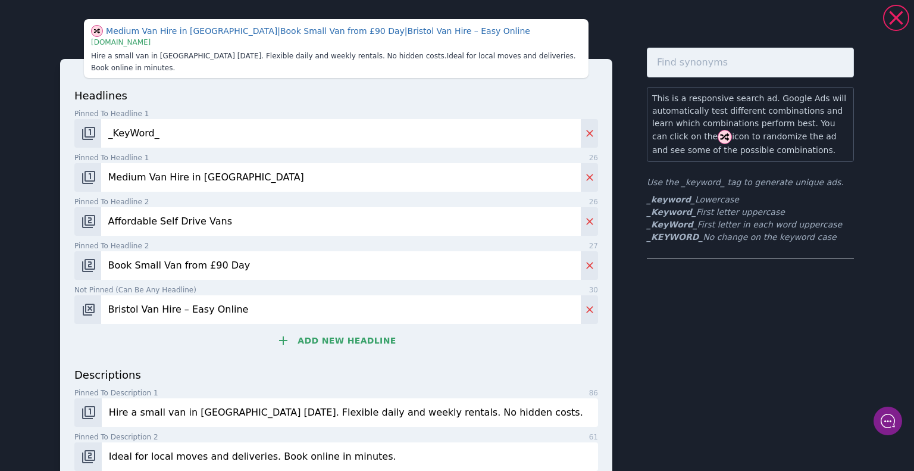
click at [61, 222] on div "headlines Pinned to headline 1 9 _KeyWord_ Pinned to headline 1 26 Medium Van H…" at bounding box center [336, 309] width 552 height 501
paste input "Transit Van Hire – Book Now"
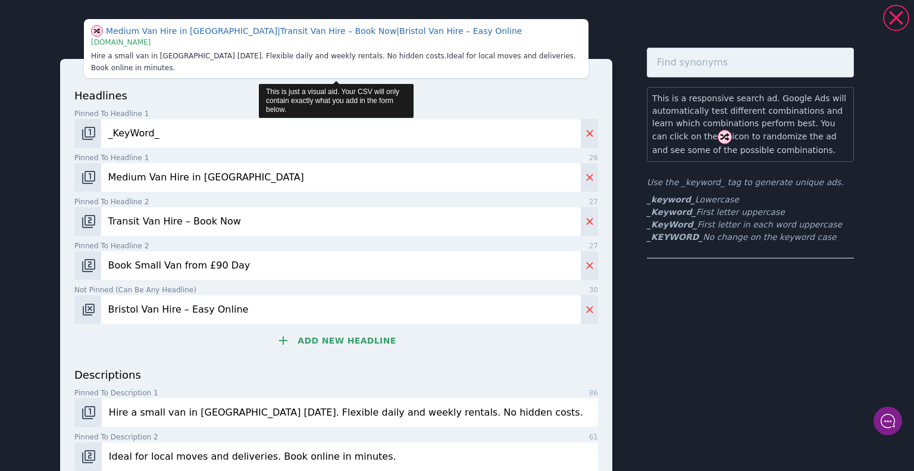
type input "Transit Van Hire – Book Now"
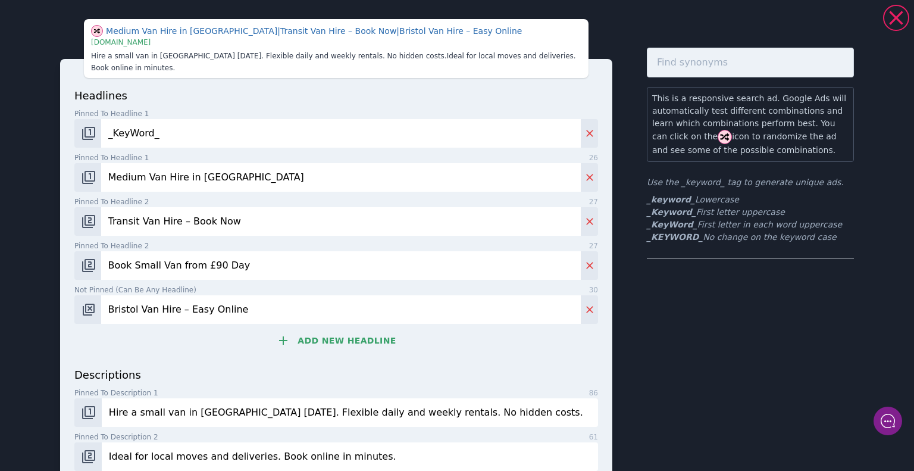
drag, startPoint x: 287, startPoint y: 252, endPoint x: 61, endPoint y: 262, distance: 225.7
click at [61, 262] on div "headlines Pinned to headline 1 9 _KeyWord_ Pinned to headline 1 26 Medium Van H…" at bounding box center [336, 309] width 552 height 501
paste input "Self Drive Medium Vans"
type input "Self Drive Medium Vans"
drag, startPoint x: 257, startPoint y: 300, endPoint x: 77, endPoint y: 309, distance: 179.8
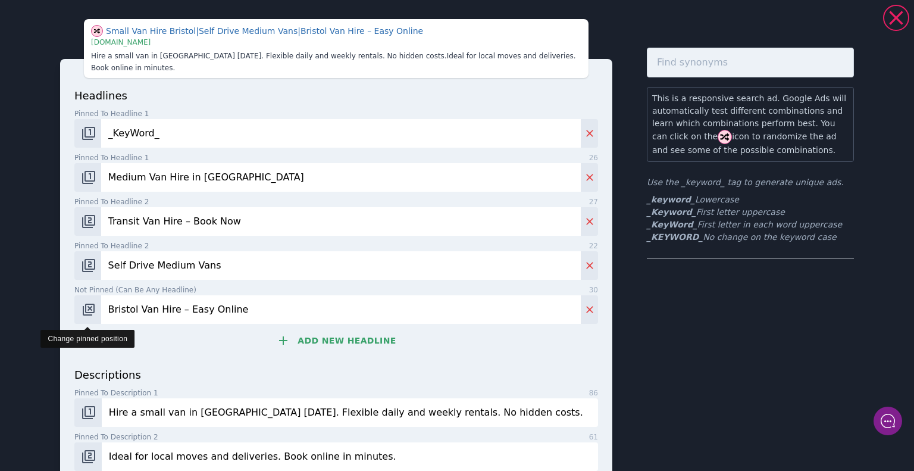
click at [77, 309] on div "Bristol Van Hire – Easy Online" at bounding box center [335, 309] width 523 height 29
paste input "Hire a Van in [GEOGRAPHIC_DATA] [DATE]"
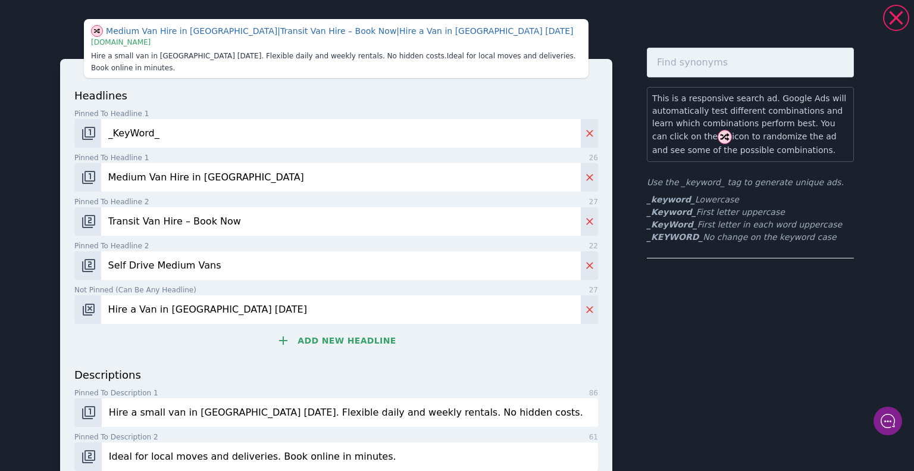
type input "Hire a Van in [GEOGRAPHIC_DATA] [DATE]"
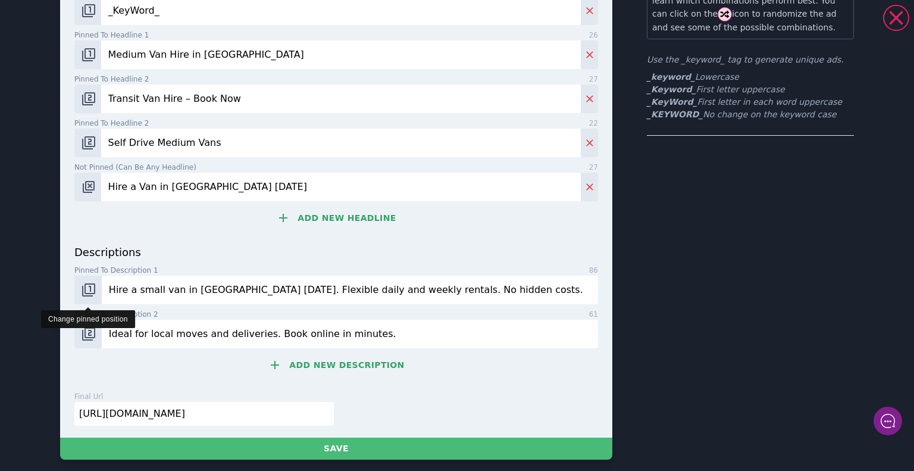
drag, startPoint x: 465, startPoint y: 279, endPoint x: 87, endPoint y: 282, distance: 378.3
click at [87, 282] on div "Hire a small van in [GEOGRAPHIC_DATA] [DATE]. Flexible daily and weekly rentals…" at bounding box center [335, 289] width 523 height 29
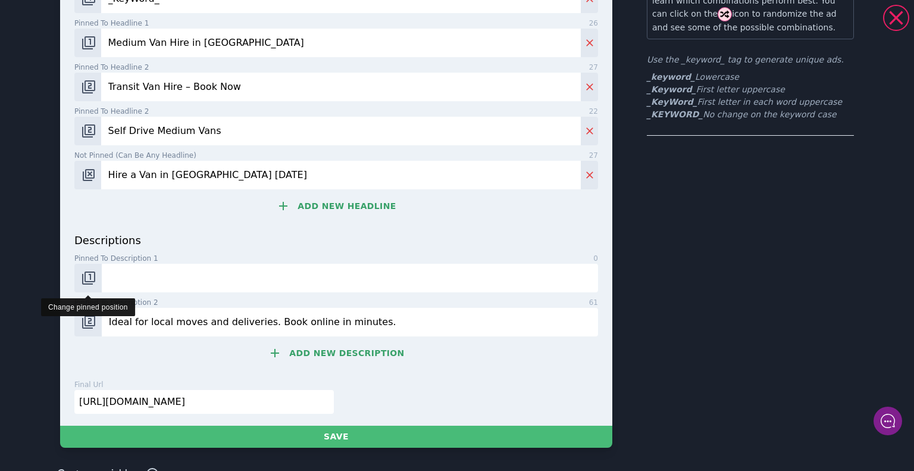
paste input "Rent medium size vans in [GEOGRAPHIC_DATA]. Perfect for moving furniture and la…"
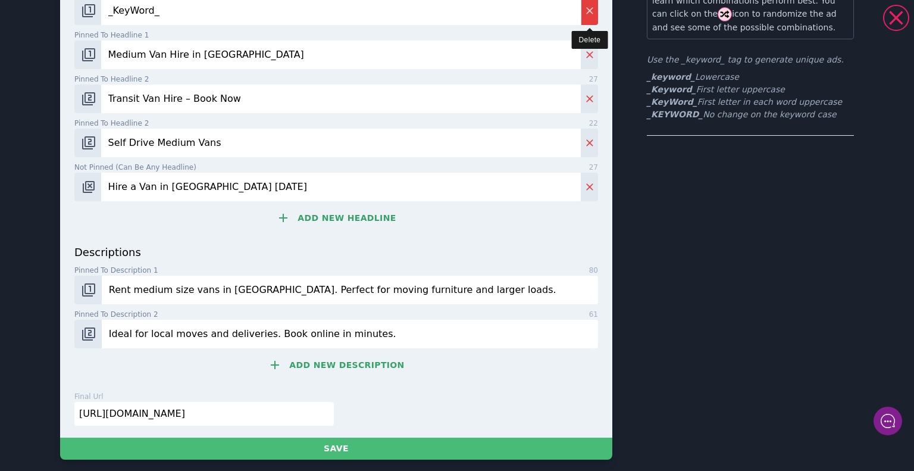
type input "Rent medium size vans in [GEOGRAPHIC_DATA]. Perfect for moving furniture and la…"
drag, startPoint x: 365, startPoint y: 321, endPoint x: 64, endPoint y: 322, distance: 301.0
click at [64, 322] on div "headlines Pinned to headline 1 9 _KeyWord_ Pinned to headline 1 26 Medium Van H…" at bounding box center [336, 186] width 552 height 501
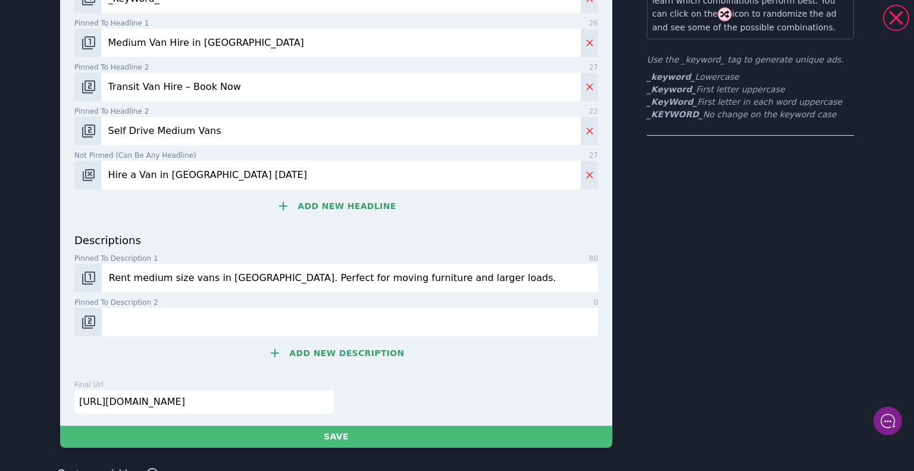
paste input "Affordable rates, insurance included. Reserve your van online."
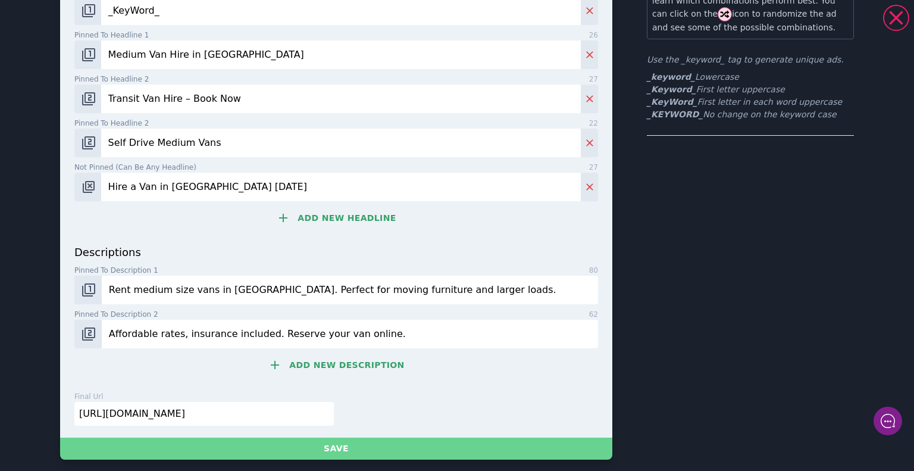
type input "Affordable rates, insurance included. Reserve your van online."
click at [302, 438] on button "Save" at bounding box center [336, 448] width 552 height 22
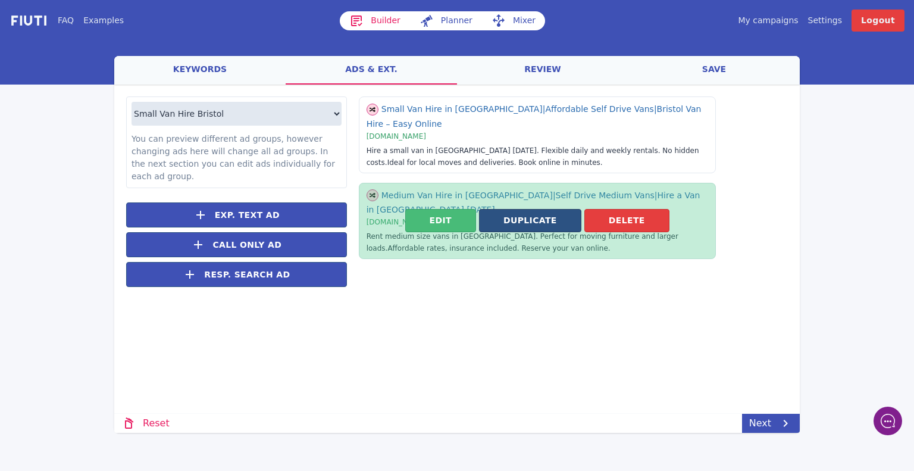
click at [516, 209] on button "Duplicate" at bounding box center [530, 220] width 102 height 23
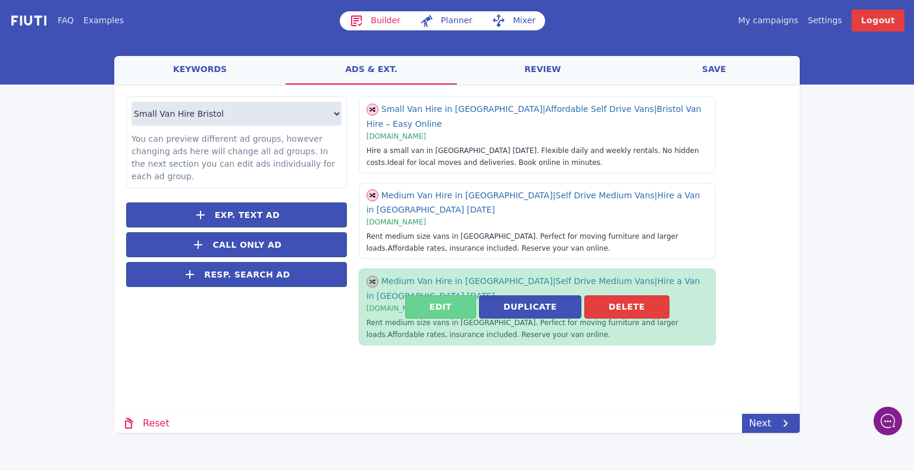
click at [457, 295] on button "Edit" at bounding box center [440, 306] width 71 height 23
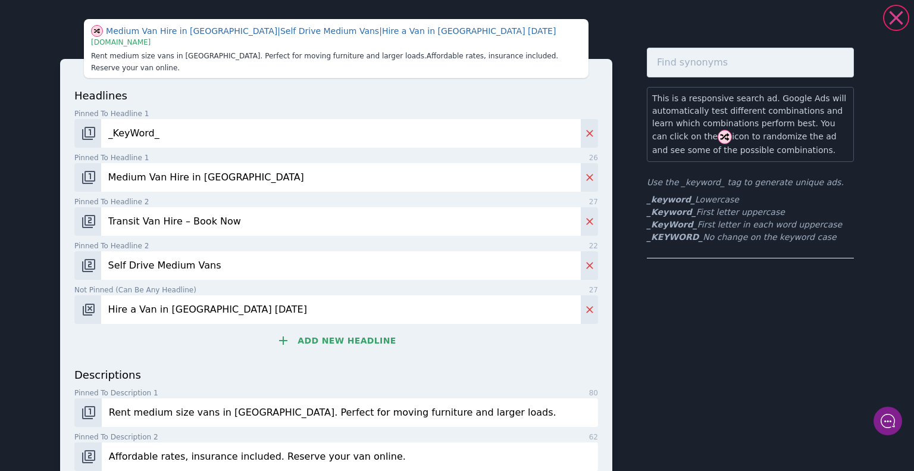
click at [893, 24] on icon at bounding box center [896, 18] width 24 height 24
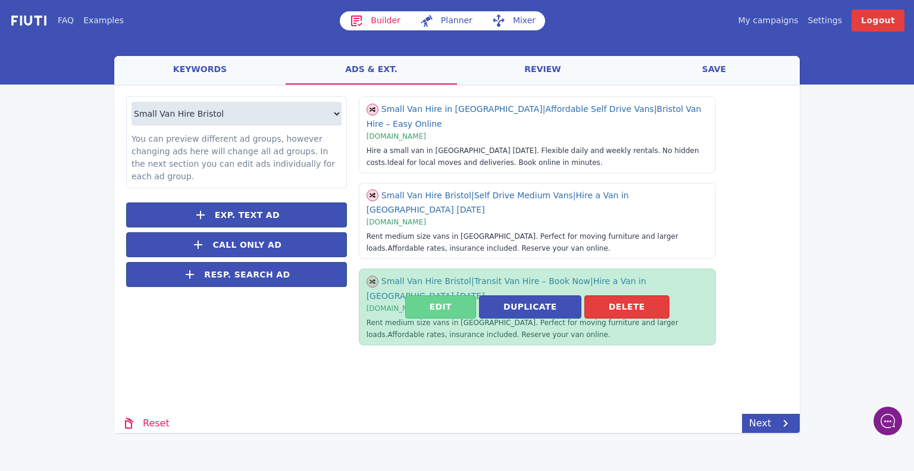
click at [468, 295] on button "Edit" at bounding box center [440, 306] width 71 height 23
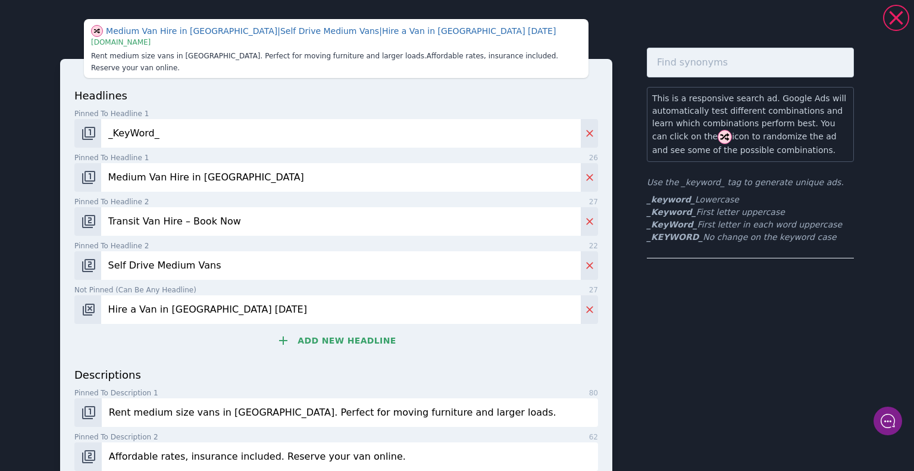
drag, startPoint x: 235, startPoint y: 164, endPoint x: 45, endPoint y: 213, distance: 196.1
click at [45, 213] on div "Medium Van Hire in [GEOGRAPHIC_DATA] | Self Drive Medium Vans | Hire a Van in […" at bounding box center [457, 300] width 857 height 591
paste input "Large Van Hire [GEOGRAPHIC_DATA]"
type input "Large Van Hire [GEOGRAPHIC_DATA]"
drag, startPoint x: 244, startPoint y: 206, endPoint x: 69, endPoint y: 218, distance: 175.3
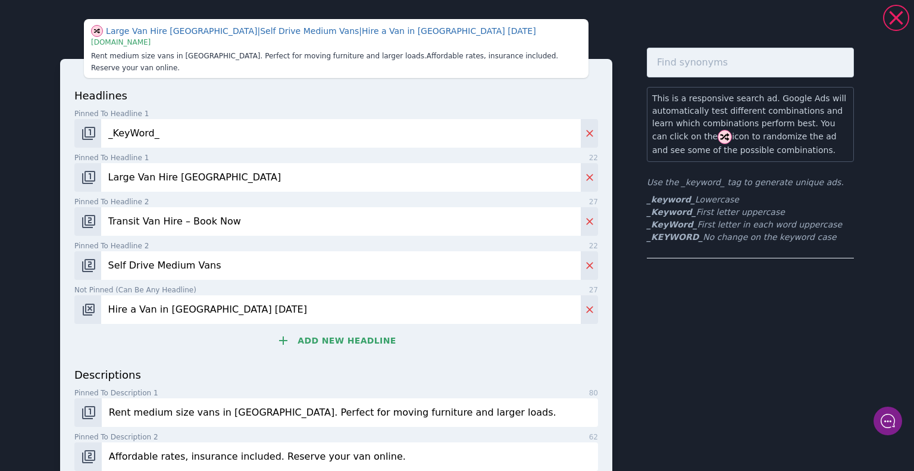
click at [69, 218] on div "headlines Pinned to headline 1 9 _KeyWord_ Pinned to headline 1 22 Large Van Hi…" at bounding box center [336, 309] width 552 height 501
paste input "Extra Space – Low Cost Hire"
type input "Extra Space – Low Cost Hire"
drag, startPoint x: 231, startPoint y: 252, endPoint x: 68, endPoint y: 247, distance: 163.7
click at [68, 247] on div "headlines Pinned to headline 1 9 _KeyWord_ Pinned to headline 1 22 Large Van Hi…" at bounding box center [336, 309] width 552 height 501
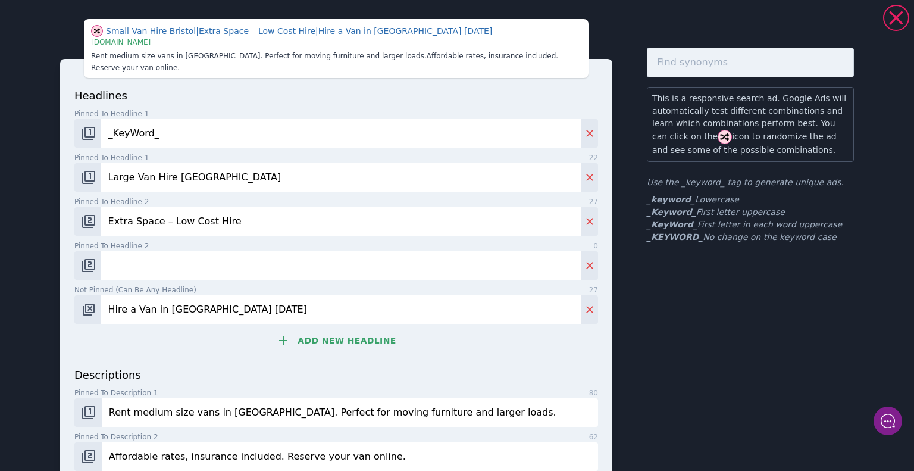
paste input "Self Drive Large Vans"
type input "Self Drive Large Vans"
drag, startPoint x: 244, startPoint y: 299, endPoint x: 44, endPoint y: 310, distance: 200.2
click at [44, 310] on div "Small Van Hire Bristol | Self Drive Large Vans | Hire a Van in [GEOGRAPHIC_DATA…" at bounding box center [457, 300] width 857 height 591
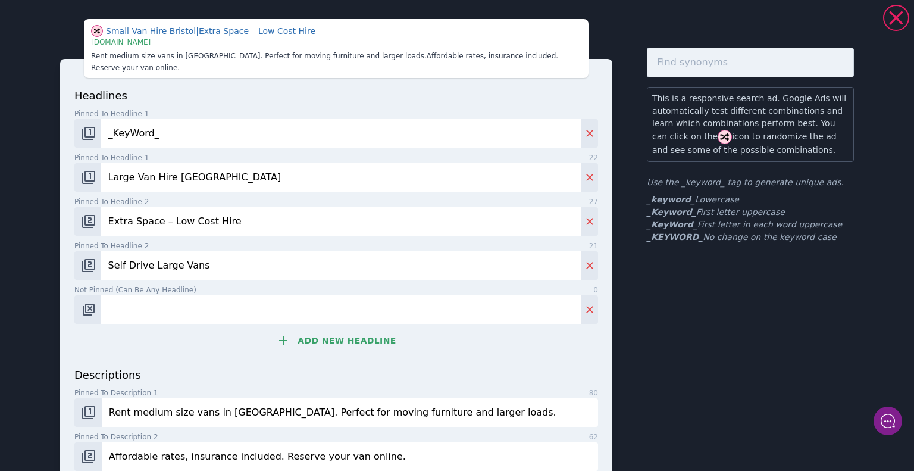
paste input "Book Large Van from £XX/Day"
type input "Book Large Van from £99 Day"
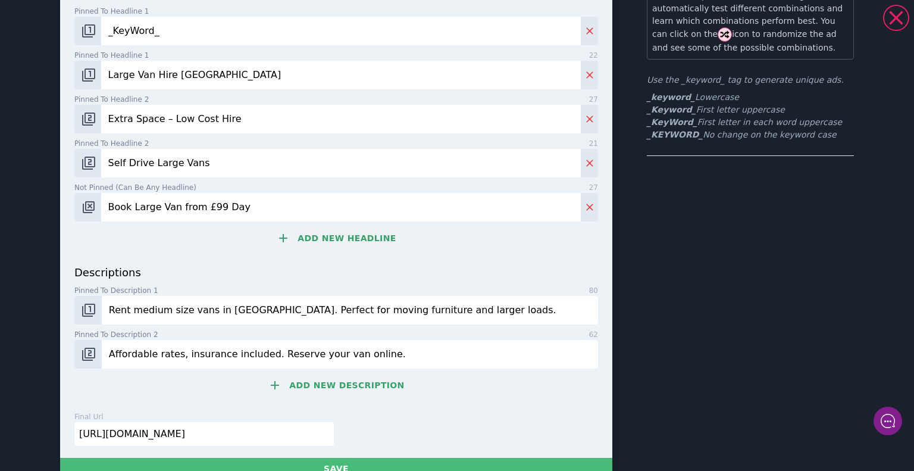
scroll to position [102, 0]
drag, startPoint x: 441, startPoint y: 296, endPoint x: 75, endPoint y: 312, distance: 366.8
click at [75, 312] on div "descriptions Pinned to description 1 80 Rent medium size vans in [GEOGRAPHIC_DA…" at bounding box center [335, 337] width 523 height 147
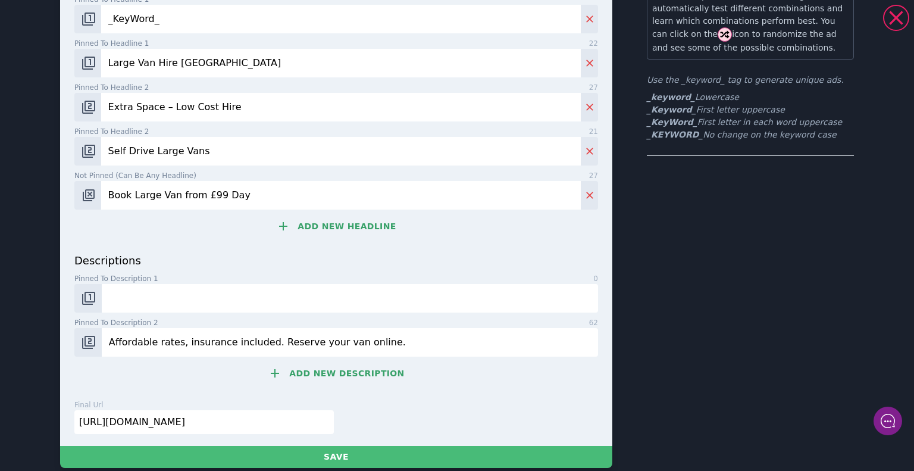
paste input "Hire a large van in [GEOGRAPHIC_DATA] for moving house or big jobs. Daily and w…"
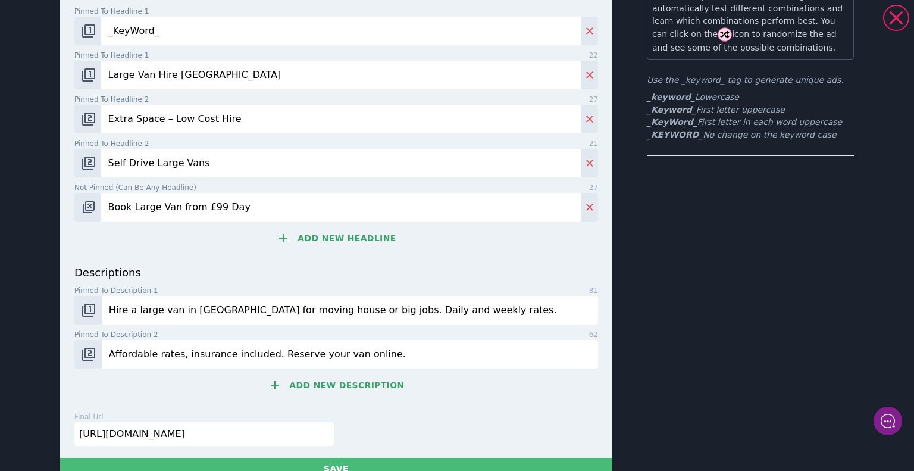
type input "Hire a large van in [GEOGRAPHIC_DATA] for moving house or big jobs. Daily and w…"
drag, startPoint x: 368, startPoint y: 333, endPoint x: 70, endPoint y: 358, distance: 298.5
click at [74, 358] on div "descriptions Pinned to description 1 81 Hire a large van in [GEOGRAPHIC_DATA] f…" at bounding box center [335, 337] width 523 height 147
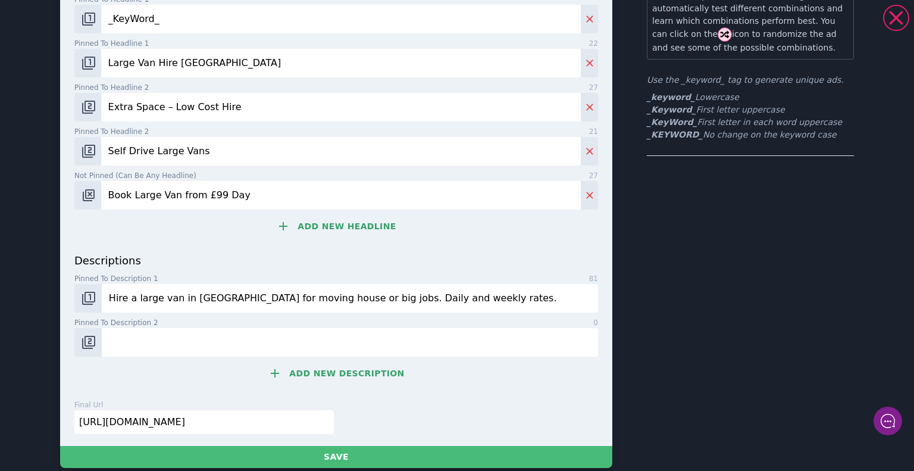
paste input "Easy booking. No hidden fees. Vans ready [DATE]."
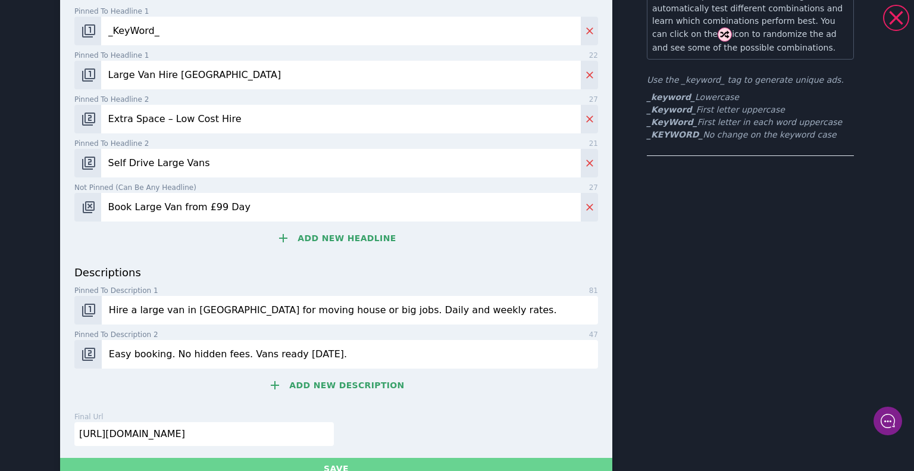
type input "Easy booking. No hidden fees. Vans ready [DATE]."
click at [332, 459] on button "Save" at bounding box center [336, 468] width 552 height 22
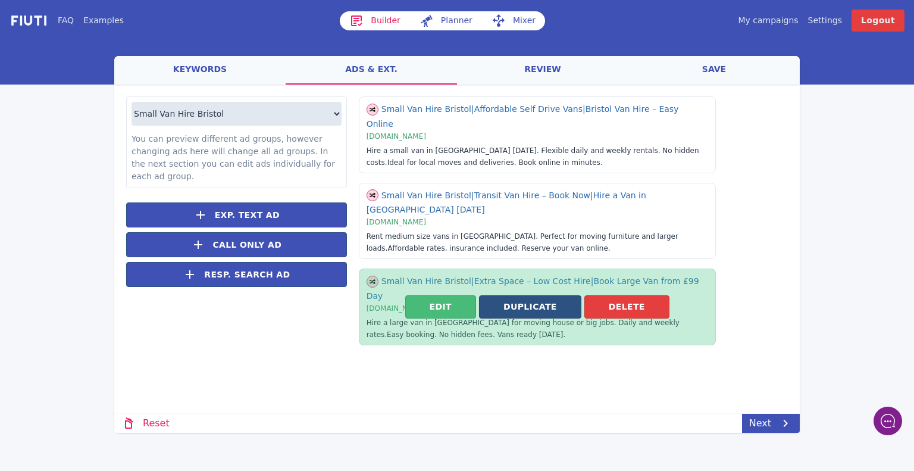
click at [518, 295] on button "Duplicate" at bounding box center [530, 306] width 102 height 23
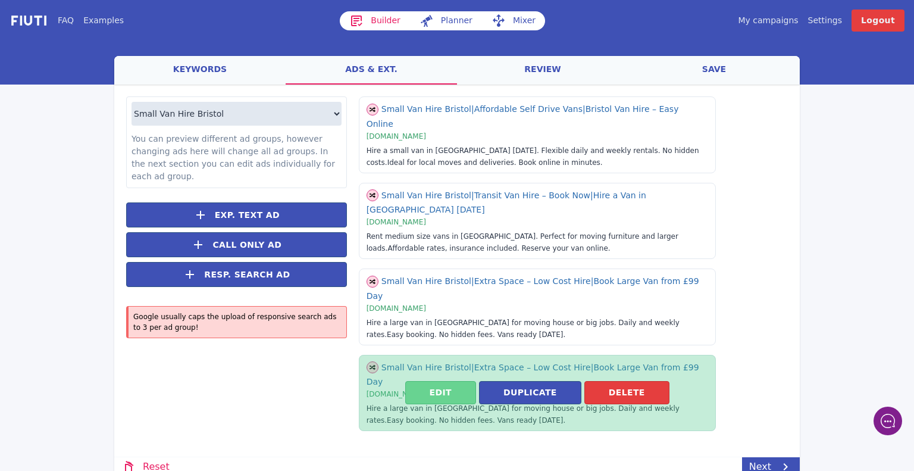
click at [453, 381] on button "Edit" at bounding box center [440, 392] width 71 height 23
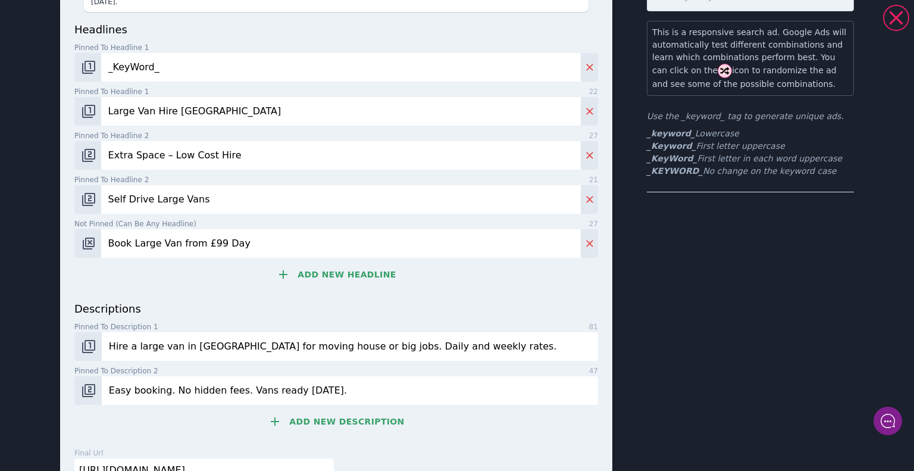
scroll to position [64, 0]
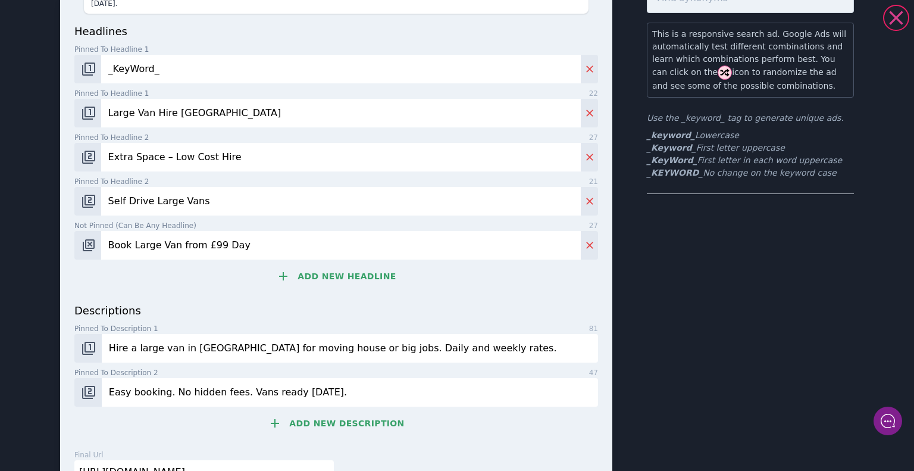
click at [897, 14] on icon at bounding box center [896, 18] width 24 height 24
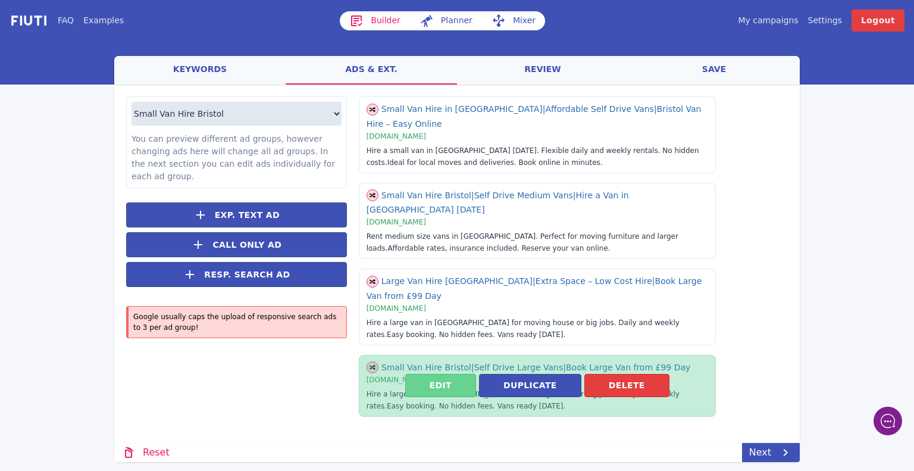
click at [454, 374] on button "Edit" at bounding box center [440, 385] width 71 height 23
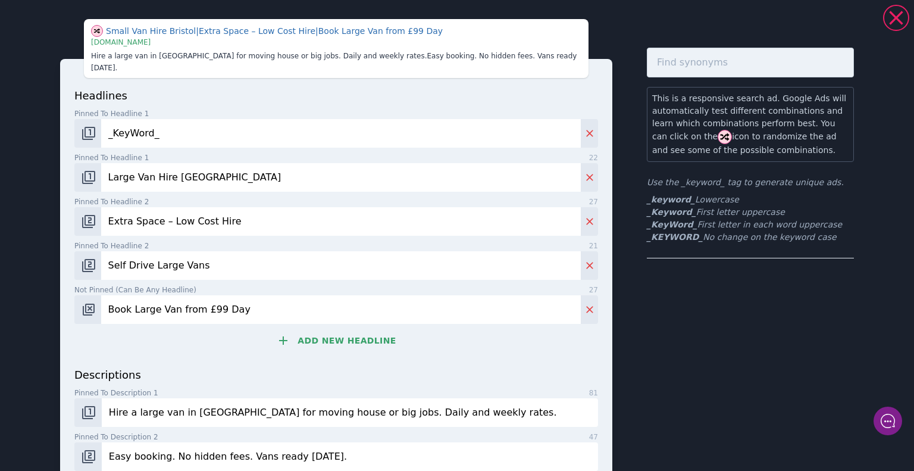
drag, startPoint x: 234, startPoint y: 162, endPoint x: 45, endPoint y: 155, distance: 189.9
click at [45, 155] on div "Small Van Hire Bristol | Extra Space – Low Cost Hire | Book Large Van from £99 …" at bounding box center [457, 300] width 857 height 591
paste input "Luton Van Hire Bristol"
type input "Luton Van Hire Bristol"
drag, startPoint x: 237, startPoint y: 213, endPoint x: 41, endPoint y: 219, distance: 196.4
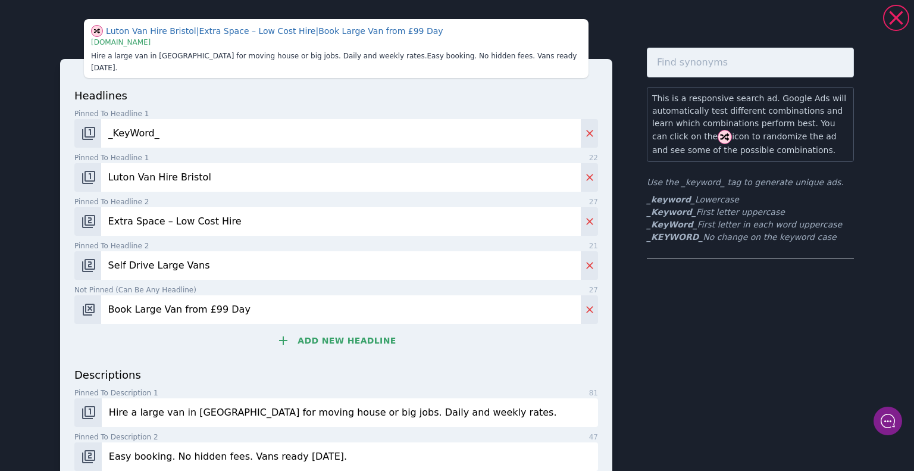
click at [41, 219] on div "Luton Van Hire Bristol | Extra Space – Low Cost Hire | Book Large Van from £99 …" at bounding box center [457, 300] width 857 height 591
paste input "Luton Van Hire in [GEOGRAPHIC_DATA]"
type input "Luton Van Hire in [GEOGRAPHIC_DATA]"
drag, startPoint x: 218, startPoint y: 254, endPoint x: 34, endPoint y: 254, distance: 184.4
click at [34, 254] on div "Luton Van Hire [GEOGRAPHIC_DATA] | Luton Van Hire in [GEOGRAPHIC_DATA] | Book L…" at bounding box center [457, 300] width 857 height 591
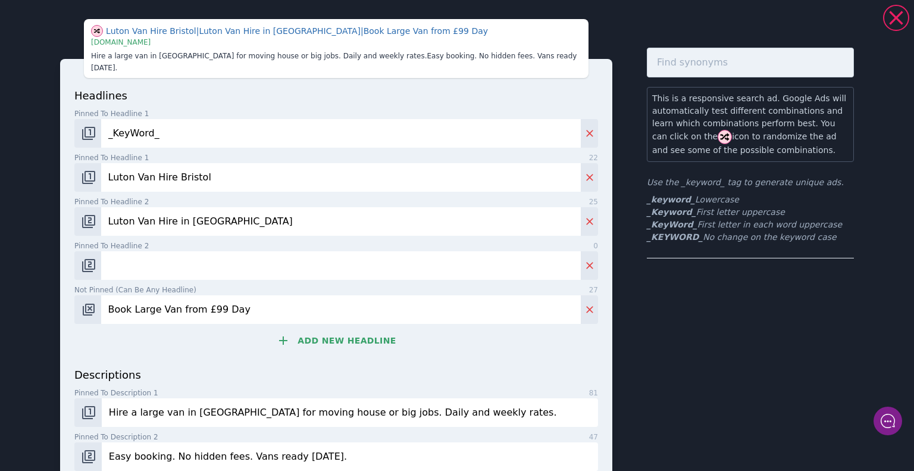
paste input "Luton Vans with Tail Lift"
type input "Luton Vans with Tail Lift"
drag, startPoint x: 257, startPoint y: 293, endPoint x: 42, endPoint y: 284, distance: 214.9
click at [42, 284] on div "Small Van Hire Bristol | Luton Vans with Tail Lift | Book Large Van from £99 Da…" at bounding box center [457, 300] width 857 height 591
paste input "Moving House? Hire a Luton Van"
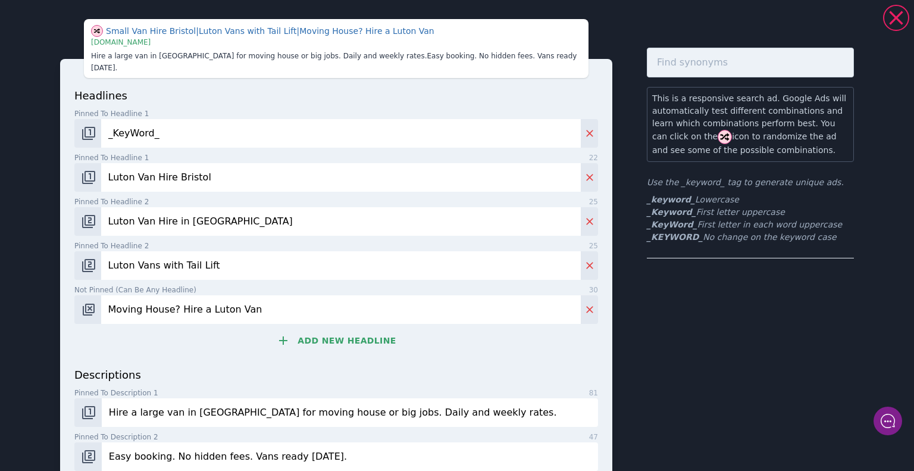
type input "Moving House? Hire a Luton Van"
click at [334, 333] on button "Add new headline" at bounding box center [335, 340] width 523 height 24
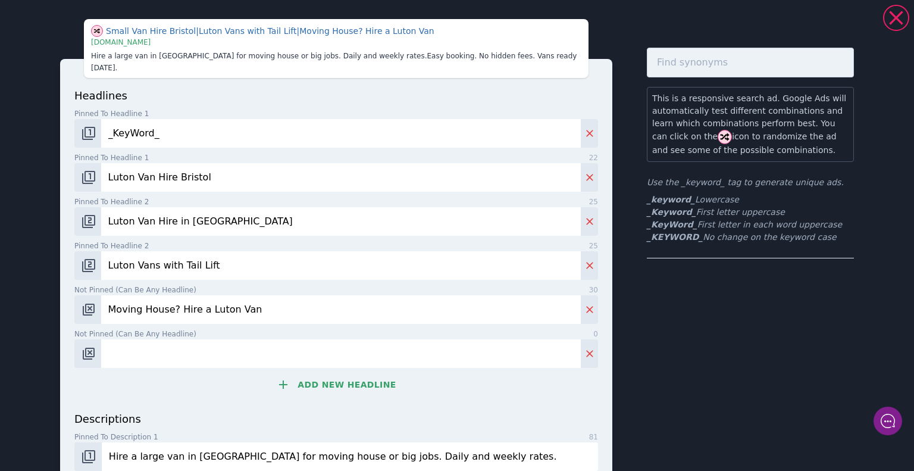
click at [181, 342] on input "Not pinned (Can be any headline) 0" at bounding box center [340, 353] width 479 height 29
paste input "Book [PERSON_NAME] from £XX/Day"
type input "Book [PERSON_NAME] from £99 Day"
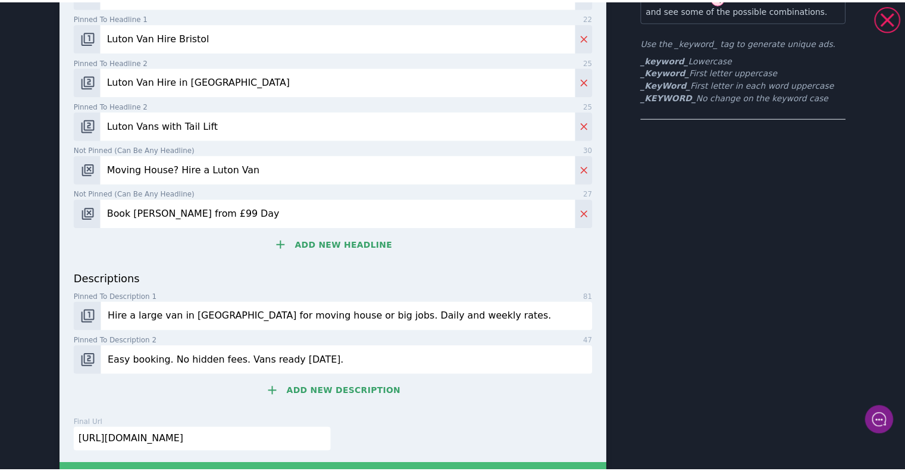
scroll to position [140, 0]
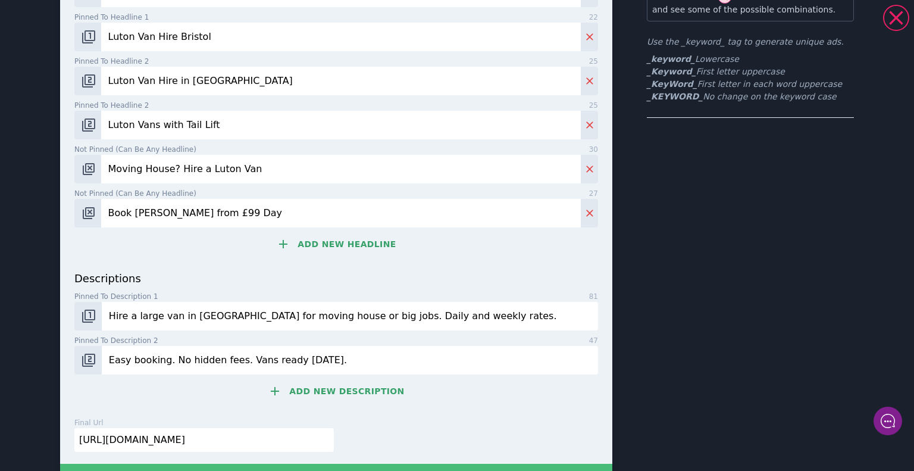
drag, startPoint x: 447, startPoint y: 309, endPoint x: 108, endPoint y: 323, distance: 339.9
click at [108, 323] on div "descriptions Pinned to description 1 81 Hire a large van in [GEOGRAPHIC_DATA] f…" at bounding box center [335, 343] width 523 height 147
type input "H"
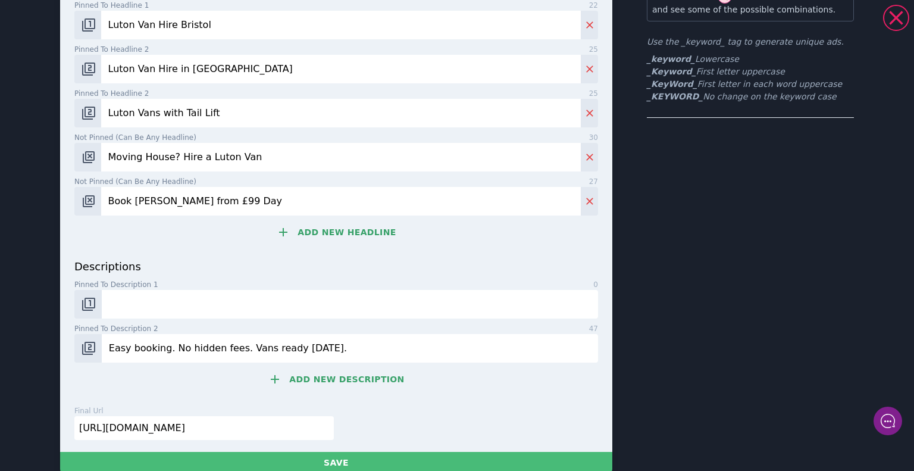
paste input "Hire a Luton van in [GEOGRAPHIC_DATA]. Great for house moves and heavy loads."
type input "Hire a Luton van in [GEOGRAPHIC_DATA]. Great for house moves and heavy loads."
drag, startPoint x: 347, startPoint y: 347, endPoint x: 36, endPoint y: 359, distance: 311.9
click at [36, 359] on div "Small Van Hire Bristol | Luton Vans with Tail Lift | Moving House? Hire a Luton…" at bounding box center [457, 175] width 857 height 623
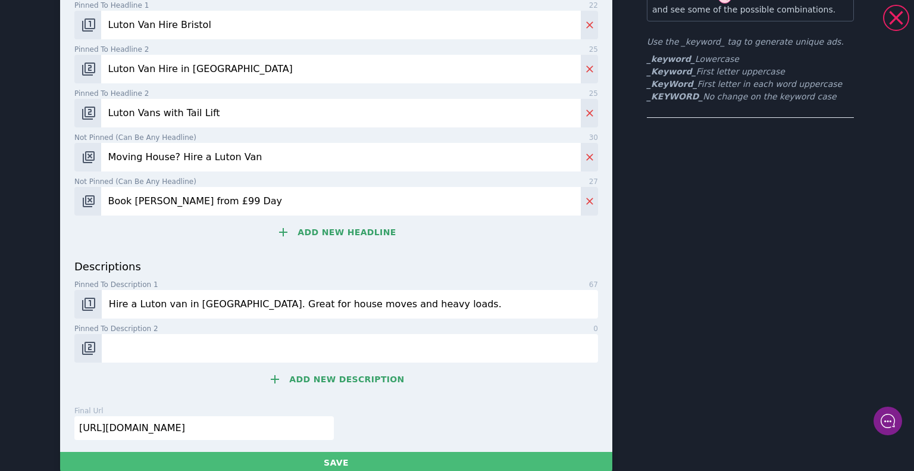
paste input "Tail lift available. Flexible daily or weekly hire. Book online now."
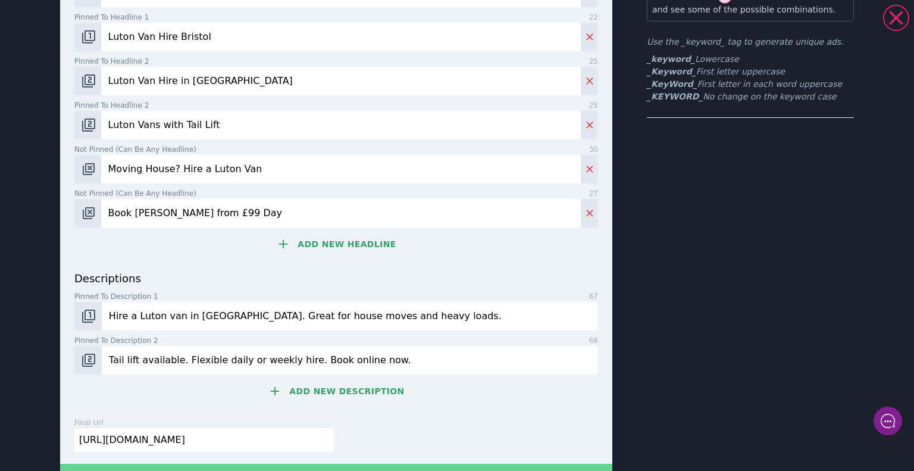
type input "Tail lift available. Flexible daily or weekly hire. Book online now."
click at [288, 463] on button "Save" at bounding box center [336, 474] width 552 height 22
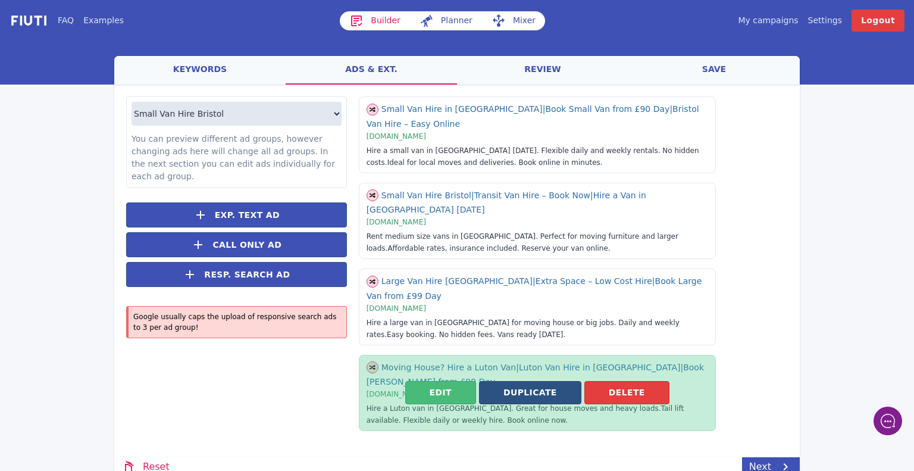
click at [538, 381] on button "Duplicate" at bounding box center [530, 392] width 102 height 23
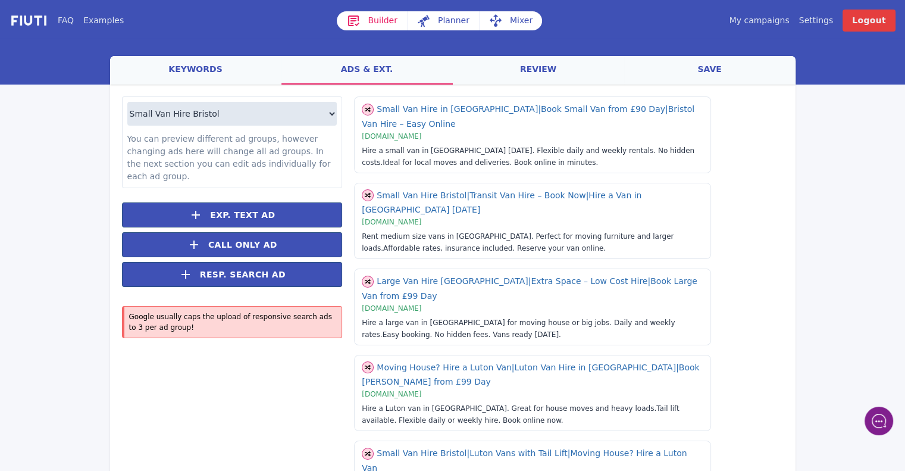
scroll to position [48, 0]
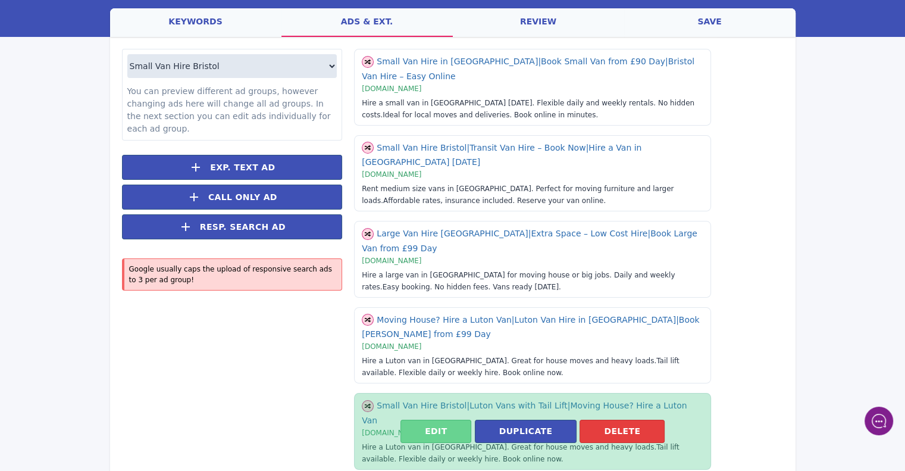
click at [449, 419] on button "Edit" at bounding box center [435, 430] width 71 height 23
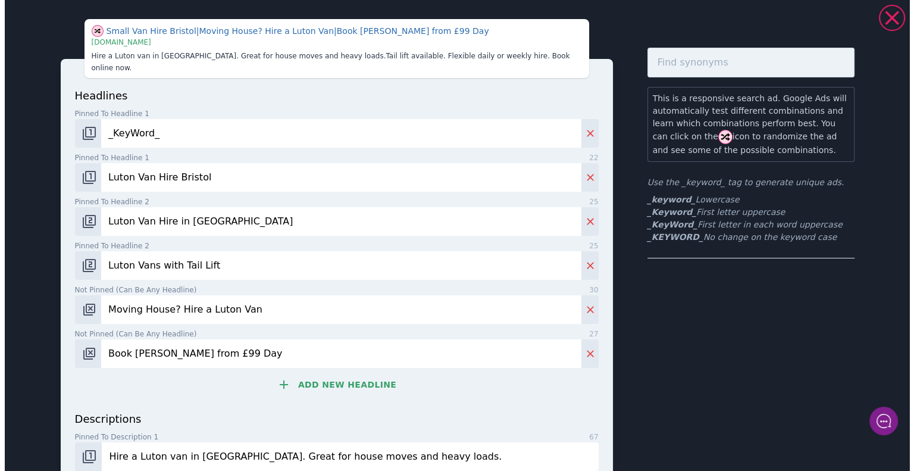
scroll to position [0, 0]
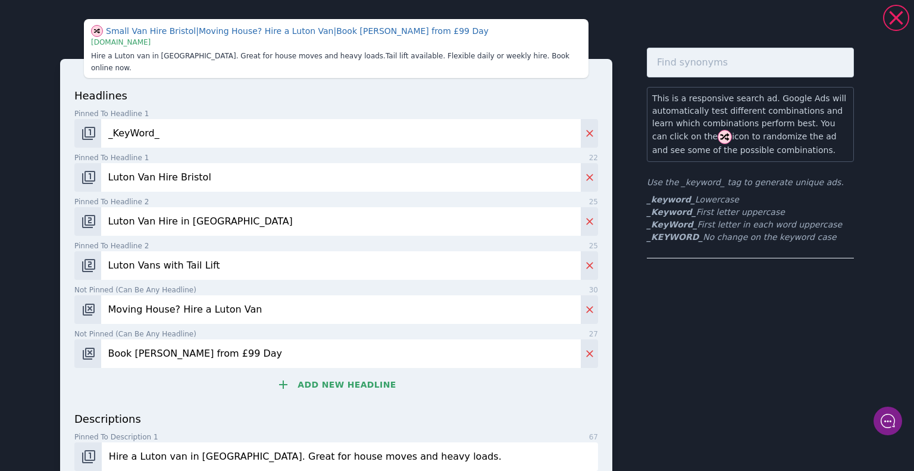
drag, startPoint x: 232, startPoint y: 158, endPoint x: 64, endPoint y: 178, distance: 169.5
click at [64, 178] on div "headlines Pinned to headline 1 9 _KeyWord_ Pinned to headline 1 22 Luton Van Hi…" at bounding box center [336, 331] width 552 height 545
paste input "Van Hire in [GEOGRAPHIC_DATA] – Book Now"
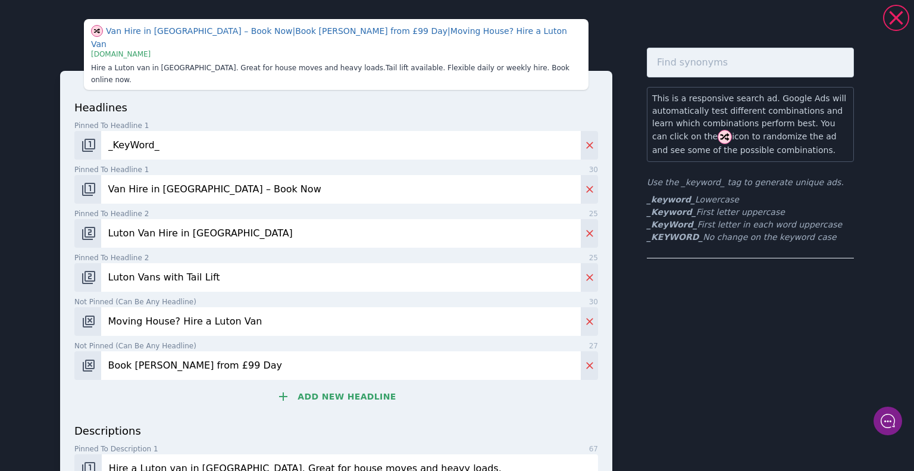
type input "Van Hire in [GEOGRAPHIC_DATA] – Book Now"
drag, startPoint x: 228, startPoint y: 207, endPoint x: 33, endPoint y: 214, distance: 195.2
click at [33, 214] on div "Van Hire in [GEOGRAPHIC_DATA] – Book Now | Book [PERSON_NAME] from £99 Day | Mo…" at bounding box center [457, 328] width 857 height 647
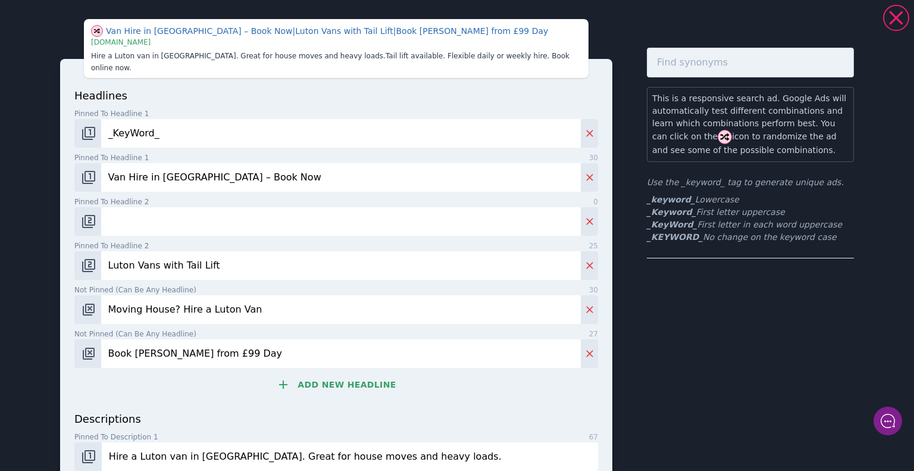
paste input "Affordable Van Rental [GEOGRAPHIC_DATA]"
type input "Affordable Van Rental [GEOGRAPHIC_DATA]"
drag, startPoint x: 231, startPoint y: 250, endPoint x: 62, endPoint y: 271, distance: 169.6
click at [62, 271] on div "headlines Pinned to headline 1 9 _KeyWord_ Pinned to headline 1 30 Van Hire in …" at bounding box center [336, 331] width 552 height 545
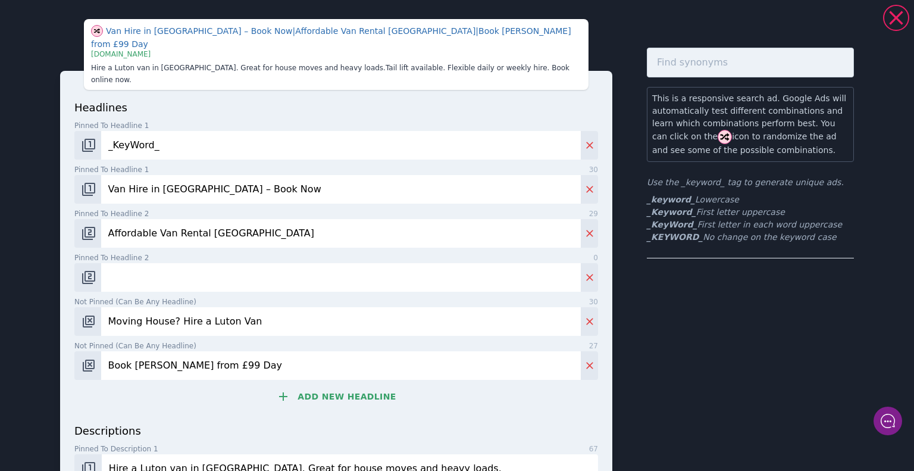
paste input "Self Drive Van Hire – All Sizes"
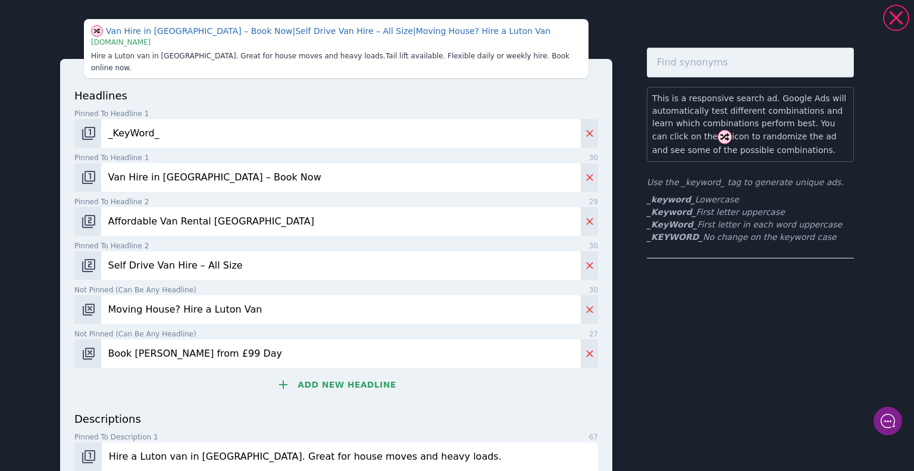
type input "Self Drive Van Hire – All Size"
drag, startPoint x: 256, startPoint y: 295, endPoint x: 74, endPoint y: 293, distance: 182.6
click at [74, 295] on div "Moving House? Hire a Luton Van" at bounding box center [335, 309] width 523 height 29
paste input "Vans from £XX/Day – [GEOGRAPHIC_DATA]"
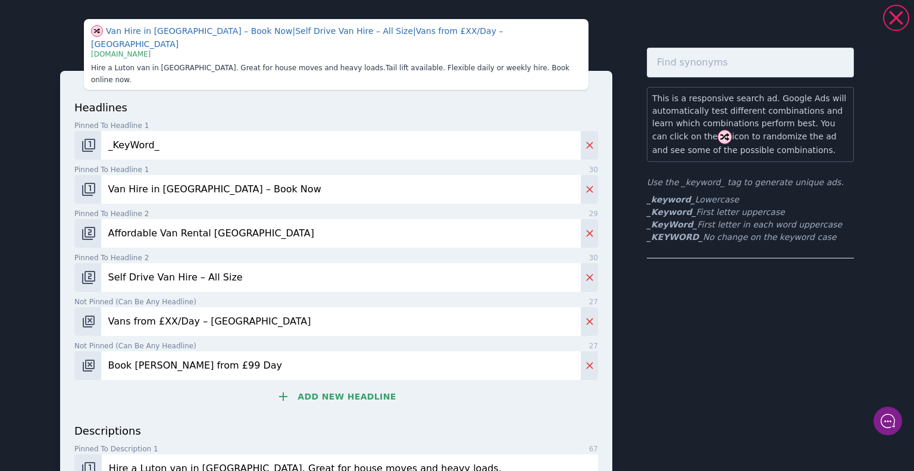
click at [167, 307] on input "Vans from £XX/Day – [GEOGRAPHIC_DATA]" at bounding box center [340, 321] width 479 height 29
type input "Vans from £99 Day – [GEOGRAPHIC_DATA]"
click at [584, 359] on icon "Delete" at bounding box center [590, 365] width 12 height 12
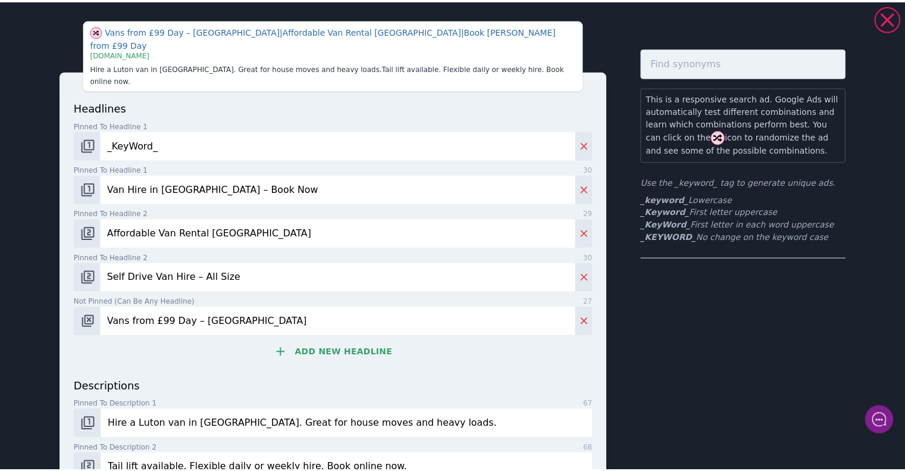
scroll to position [176, 0]
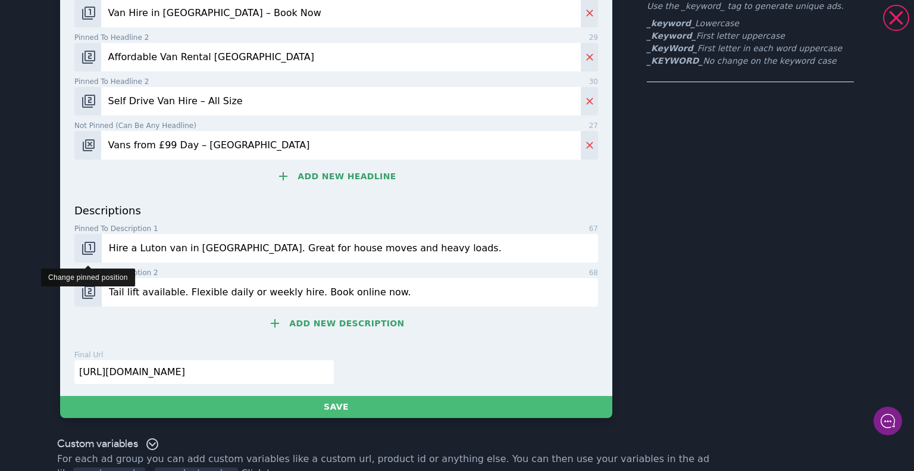
drag, startPoint x: 400, startPoint y: 227, endPoint x: 73, endPoint y: 223, distance: 326.6
click at [74, 234] on div "Hire a Luton van in [GEOGRAPHIC_DATA]. Great for house moves and heavy loads." at bounding box center [335, 248] width 523 height 29
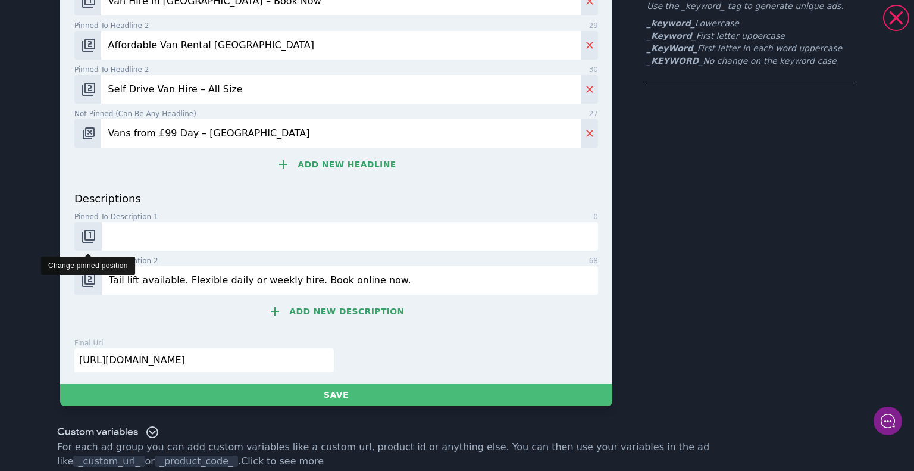
paste input "Rent vans in [GEOGRAPHIC_DATA]. Small, medium, large and Luton vans available."
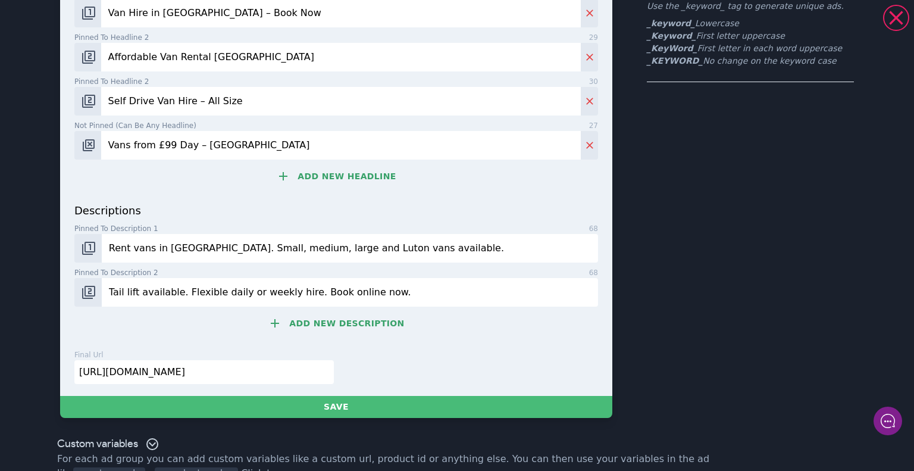
type input "Rent vans in [GEOGRAPHIC_DATA]. Small, medium, large and Luton vans available."
drag, startPoint x: 382, startPoint y: 271, endPoint x: 62, endPoint y: 268, distance: 320.6
click at [62, 268] on div "headlines Pinned to headline 1 9 _KeyWord_ Pinned to headline 1 30 Van Hire in …" at bounding box center [336, 145] width 552 height 501
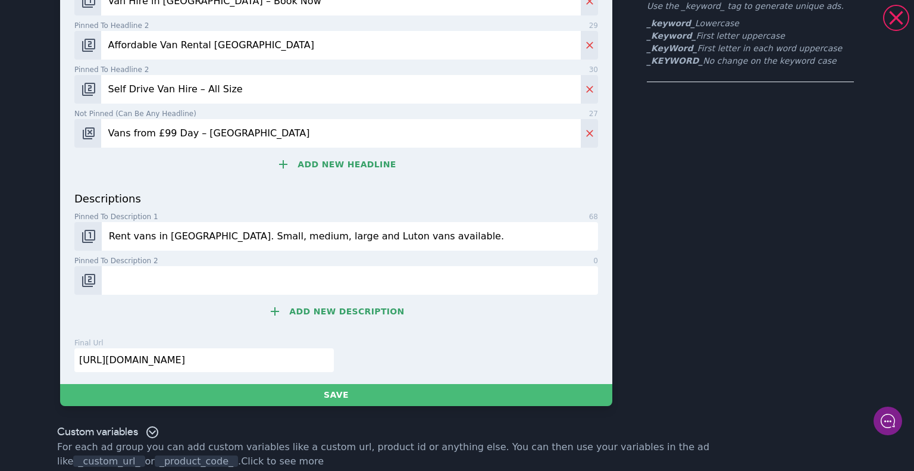
paste input "Trusted local van hire. Reserve online or call [DATE]."
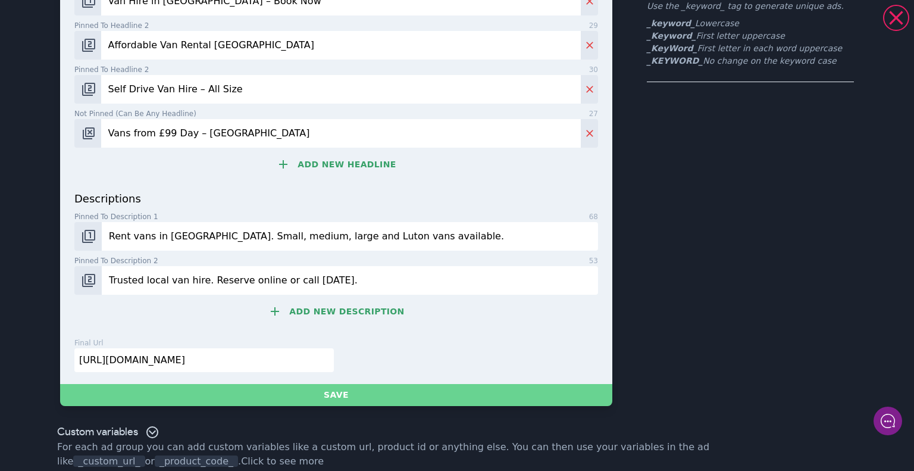
type input "Trusted local van hire. Reserve online or call [DATE]."
click at [335, 384] on button "Save" at bounding box center [336, 395] width 552 height 22
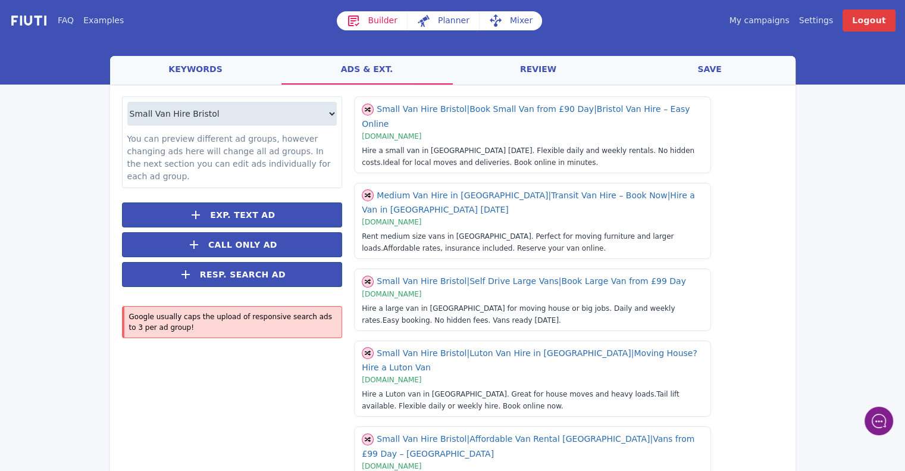
scroll to position [33, 0]
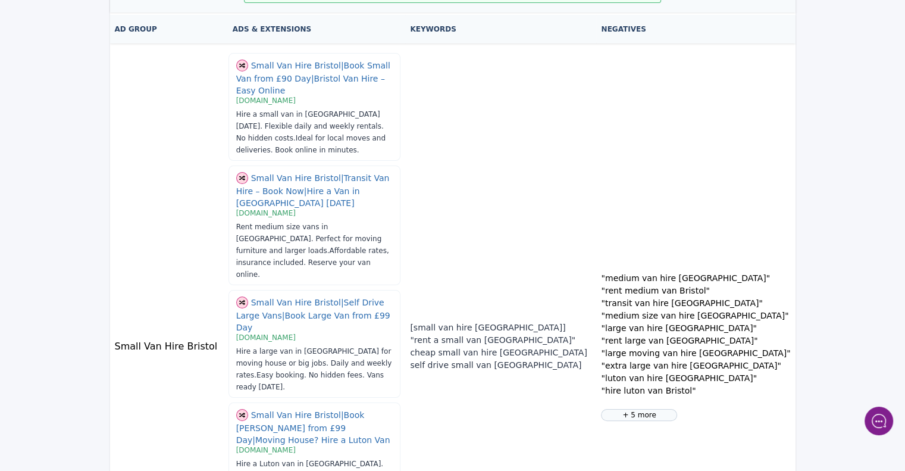
scroll to position [156, 0]
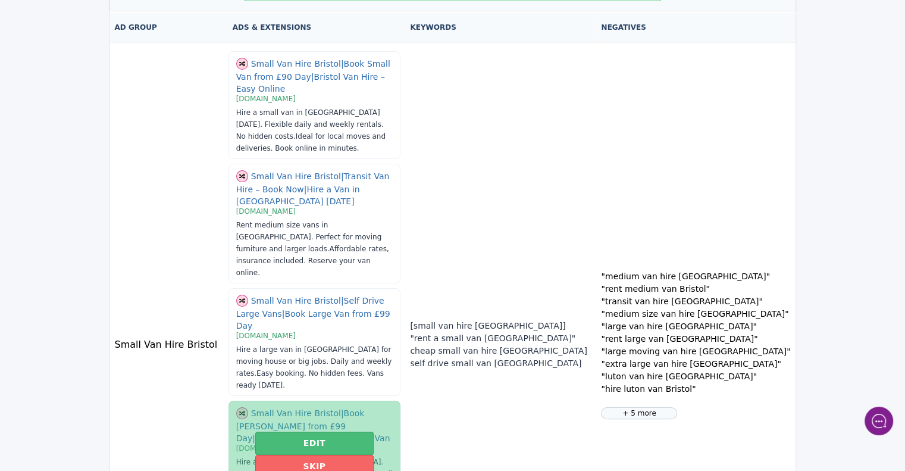
click at [374, 454] on button "Skip" at bounding box center [314, 465] width 119 height 23
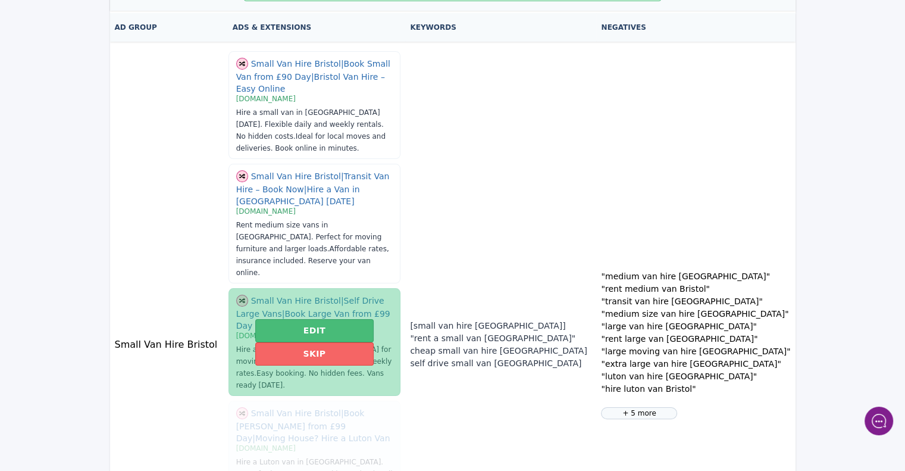
click at [374, 342] on button "Skip" at bounding box center [314, 353] width 119 height 23
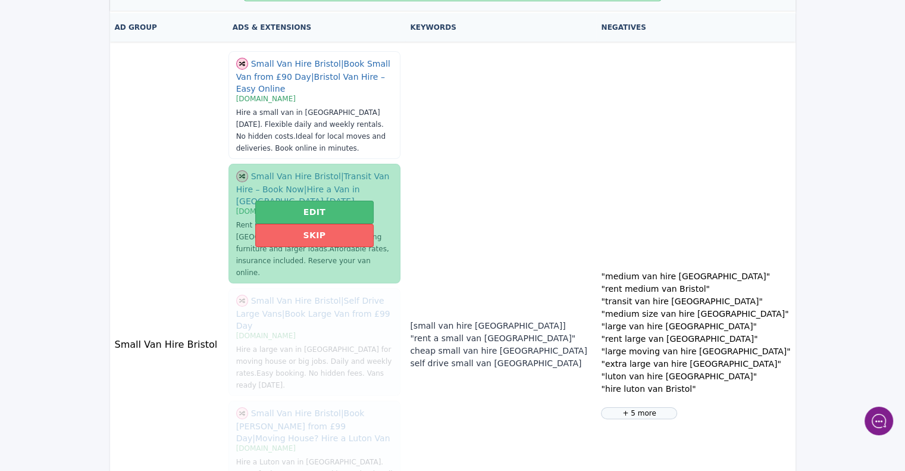
click at [374, 224] on button "Skip" at bounding box center [314, 235] width 119 height 23
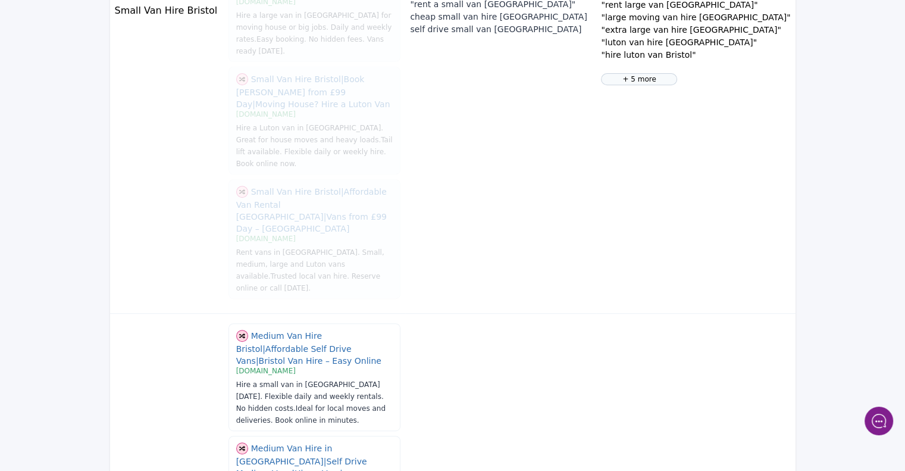
scroll to position [497, 0]
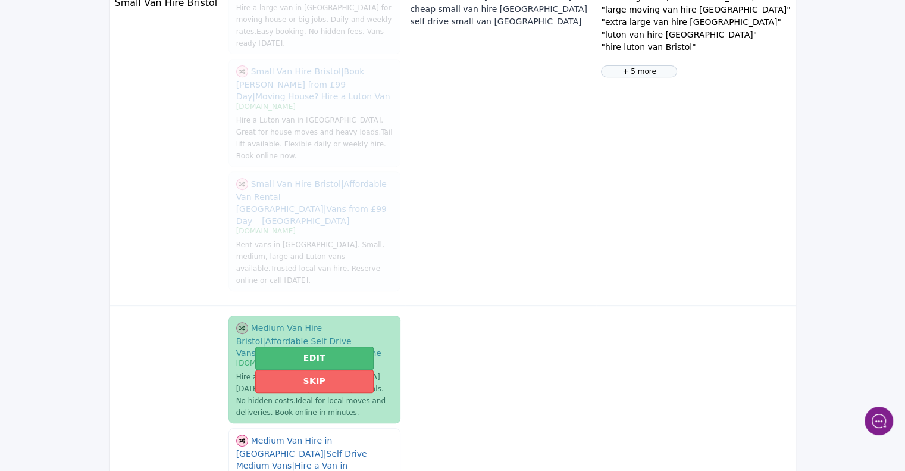
click at [374, 369] on button "Skip" at bounding box center [314, 380] width 119 height 23
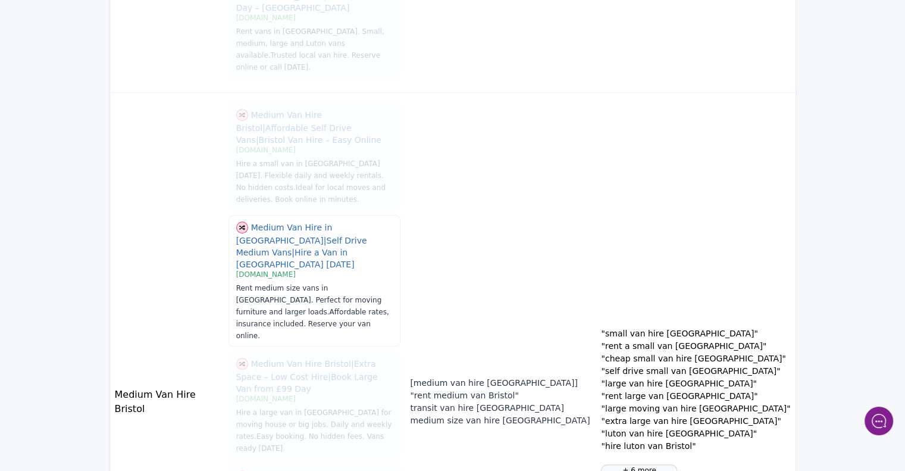
scroll to position [706, 0]
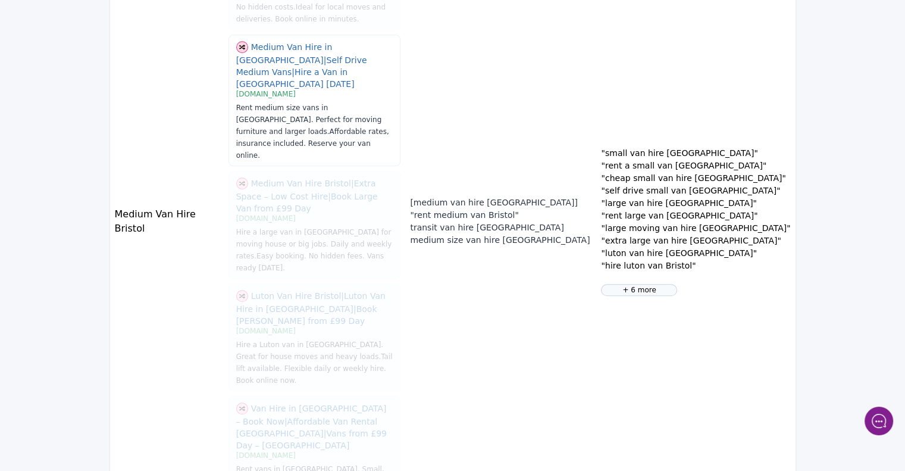
scroll to position [974, 0]
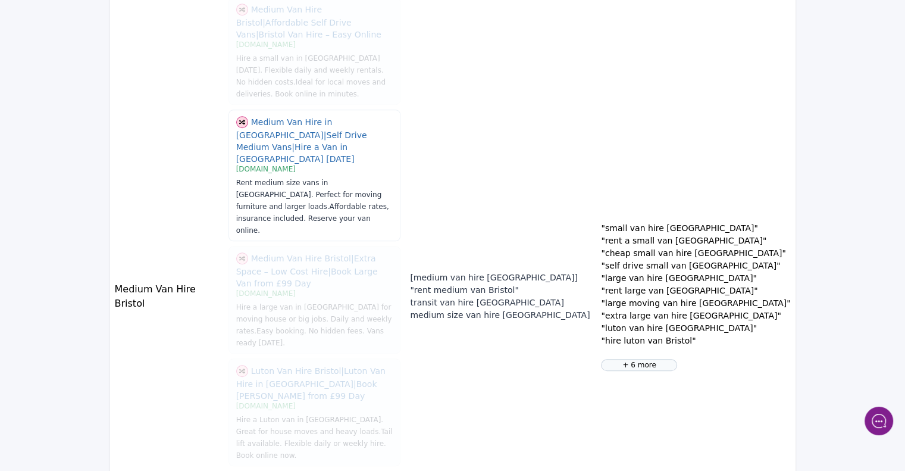
scroll to position [833, 0]
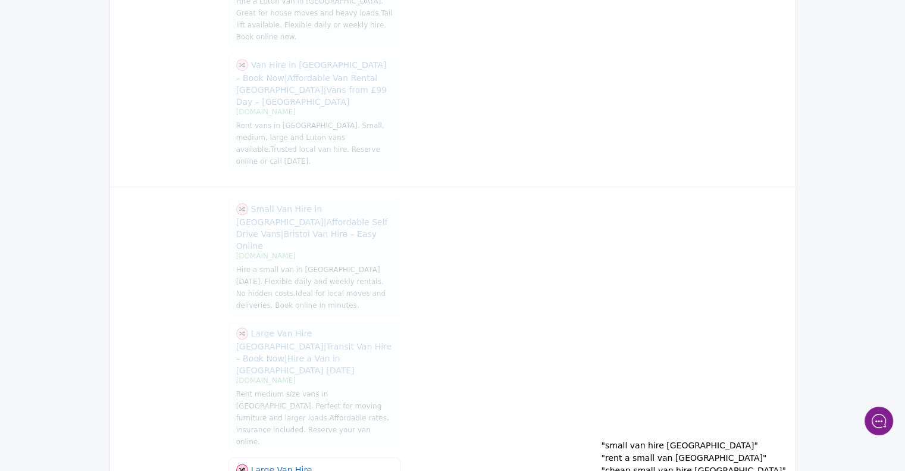
scroll to position [1236, 0]
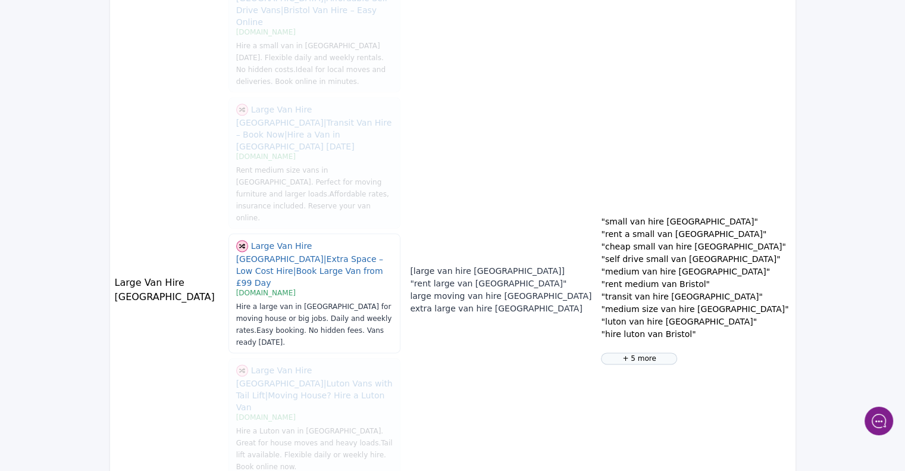
scroll to position [1467, 0]
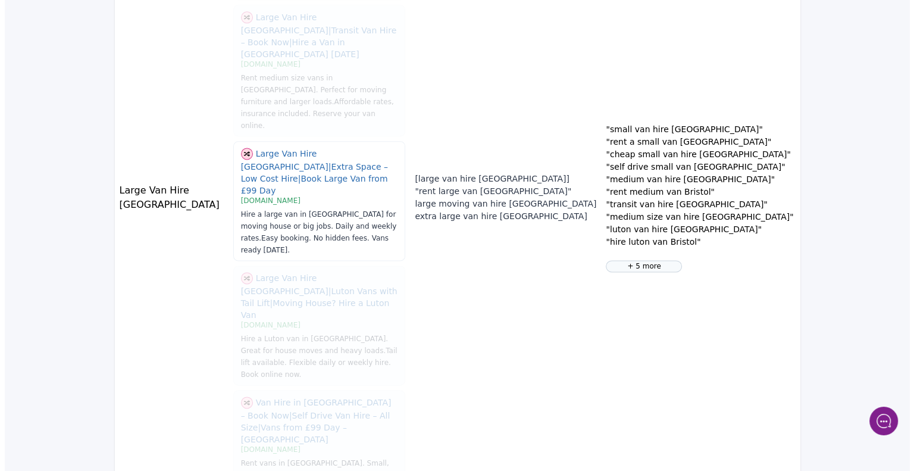
scroll to position [0, 0]
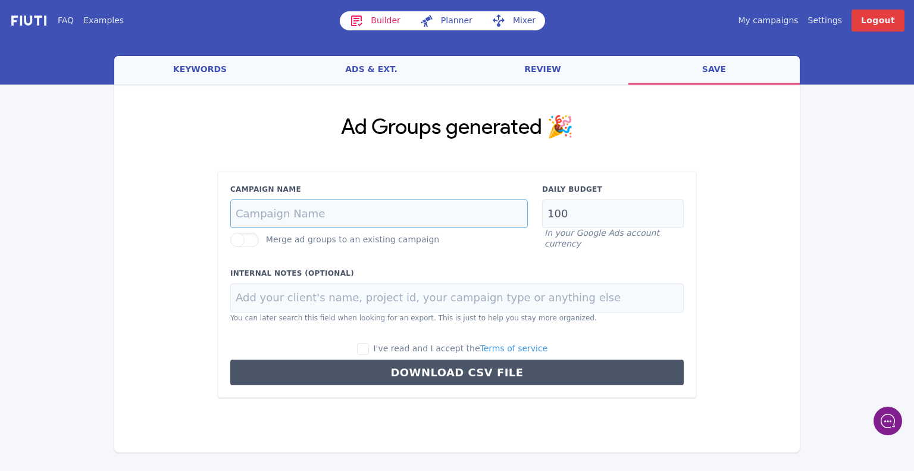
click at [331, 220] on input "Campaign Name" at bounding box center [378, 213] width 297 height 29
type input "BRISTOL VAN HIRE SPAGS"
click at [596, 220] on input "100" at bounding box center [613, 213] width 142 height 29
type input "1"
type input "20"
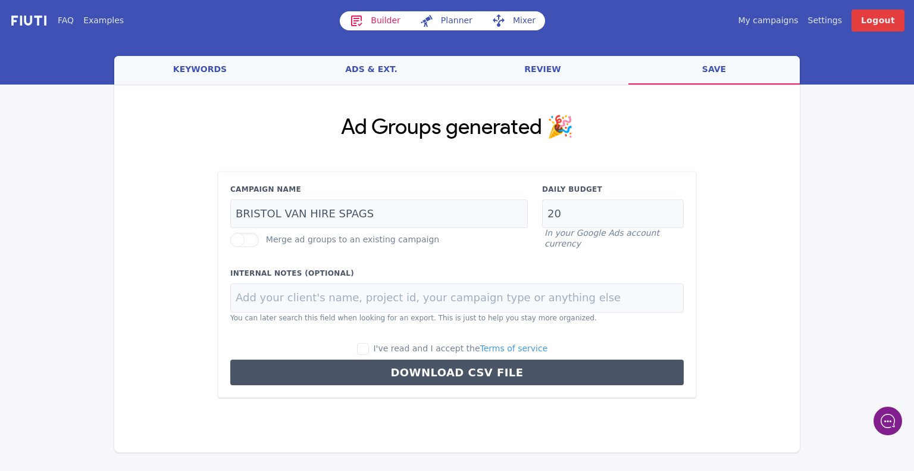
click at [512, 260] on div "Campaign Name BRISTOL VAN HIRE SPAGS Merge ad groups to an existing campaign Da…" at bounding box center [457, 284] width 478 height 227
click at [369, 349] on input "I've read and I accept the Terms of service" at bounding box center [363, 349] width 12 height 12
checkbox input "true"
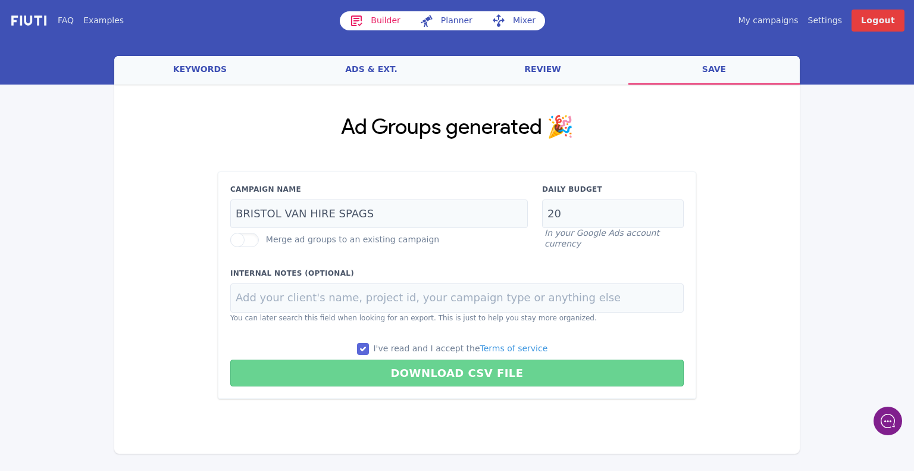
click at [419, 371] on button "Download CSV File" at bounding box center [456, 372] width 453 height 27
